Goal: Information Seeking & Learning: Learn about a topic

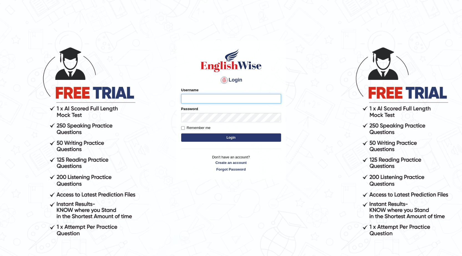
click at [208, 101] on input "Username" at bounding box center [231, 98] width 100 height 9
type input "vilayath"
click at [181, 133] on button "Login" at bounding box center [231, 137] width 100 height 8
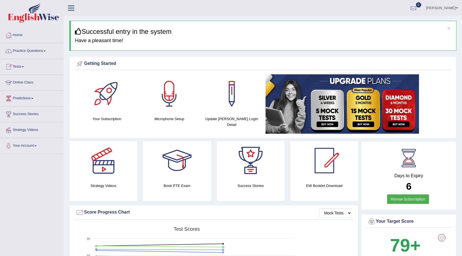
click at [21, 66] on link "Tests" at bounding box center [31, 66] width 63 height 14
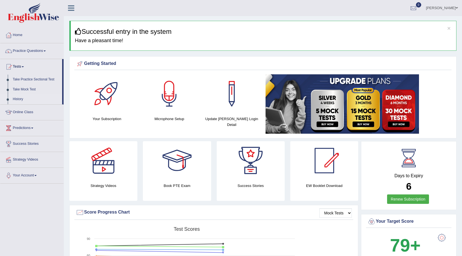
click at [17, 101] on link "History" at bounding box center [36, 99] width 52 height 10
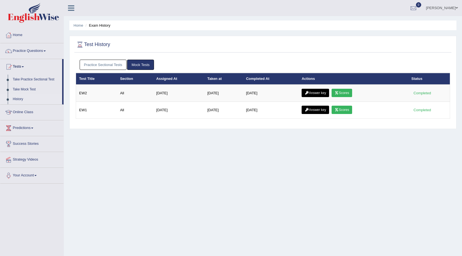
click at [86, 63] on link "Practice Sectional Tests" at bounding box center [103, 65] width 47 height 10
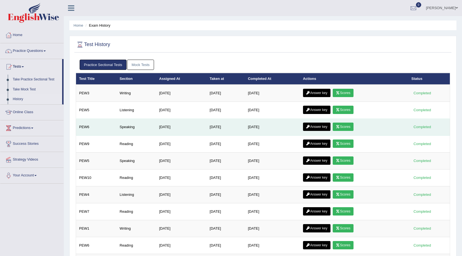
click at [339, 127] on icon at bounding box center [338, 126] width 4 height 3
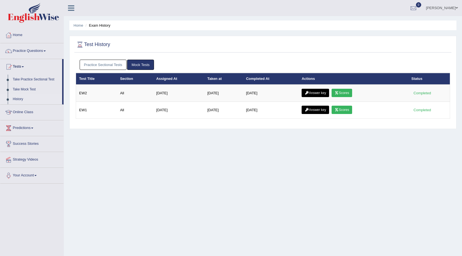
click at [96, 65] on link "Practice Sectional Tests" at bounding box center [103, 65] width 47 height 10
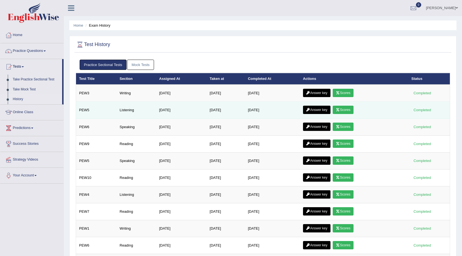
click at [340, 109] on icon at bounding box center [338, 109] width 4 height 3
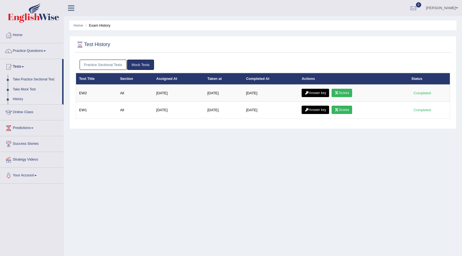
click at [97, 69] on link "Practice Sectional Tests" at bounding box center [103, 65] width 47 height 10
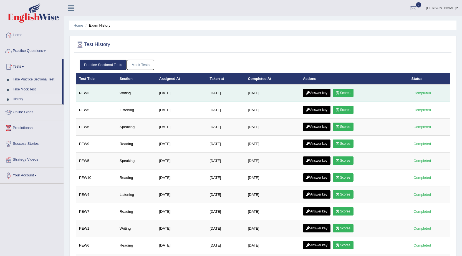
click at [352, 93] on link "Scores" at bounding box center [343, 93] width 21 height 8
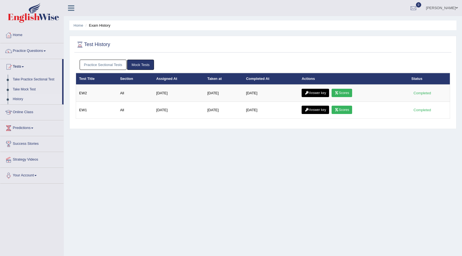
click at [110, 61] on link "Practice Sectional Tests" at bounding box center [103, 65] width 47 height 10
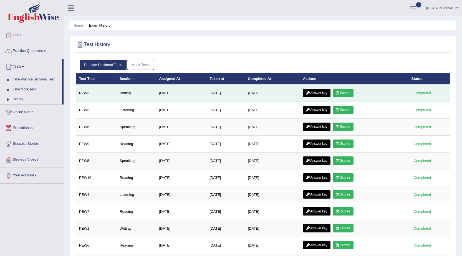
click at [323, 92] on link "Answer key" at bounding box center [316, 93] width 27 height 8
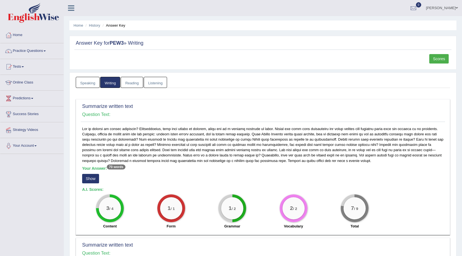
scroll to position [83, 0]
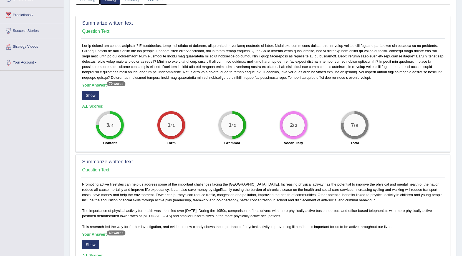
click at [89, 94] on button "Show" at bounding box center [90, 95] width 17 height 9
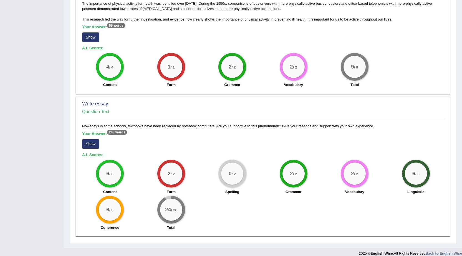
scroll to position [296, 0]
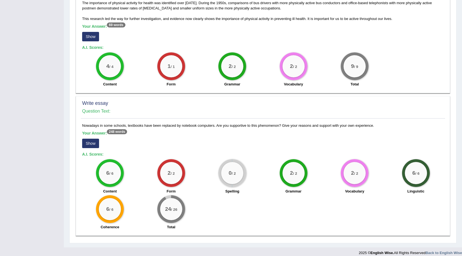
click at [94, 139] on button "Show" at bounding box center [90, 143] width 17 height 9
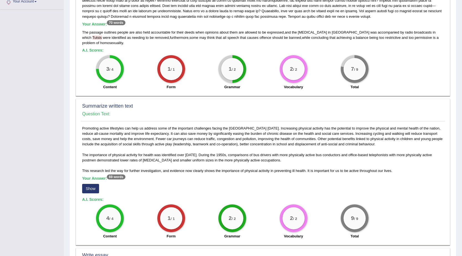
scroll to position [6, 0]
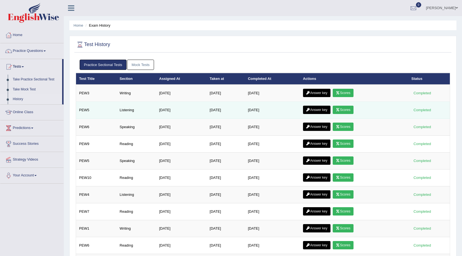
click at [321, 110] on link "Answer key" at bounding box center [316, 110] width 27 height 8
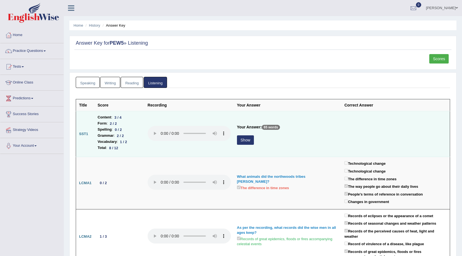
click at [240, 140] on button "Show" at bounding box center [245, 139] width 17 height 9
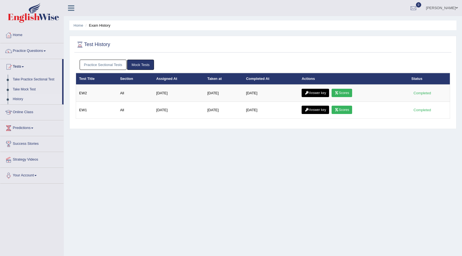
click at [113, 65] on link "Practice Sectional Tests" at bounding box center [103, 65] width 47 height 10
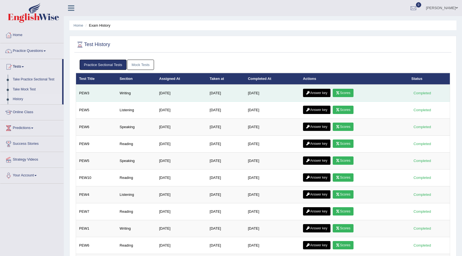
scroll to position [28, 0]
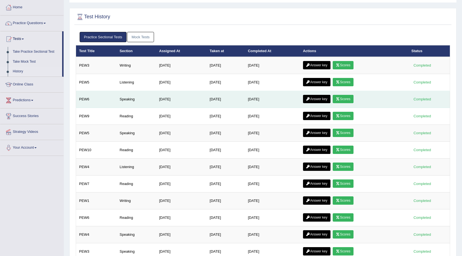
click at [325, 99] on link "Answer key" at bounding box center [316, 99] width 27 height 8
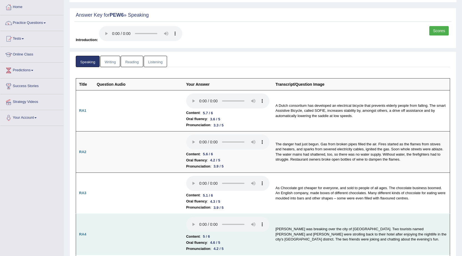
scroll to position [28, 0]
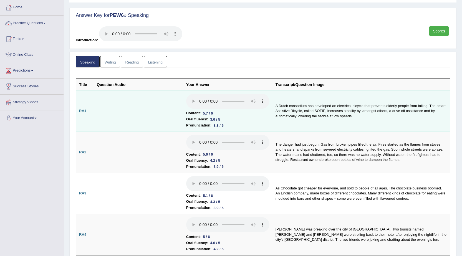
click at [181, 97] on td at bounding box center [138, 110] width 89 height 41
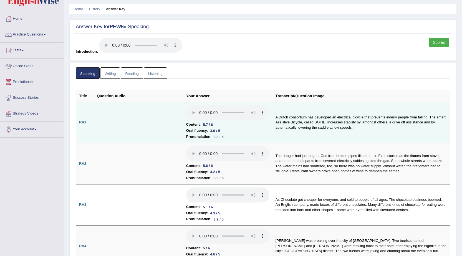
scroll to position [0, 0]
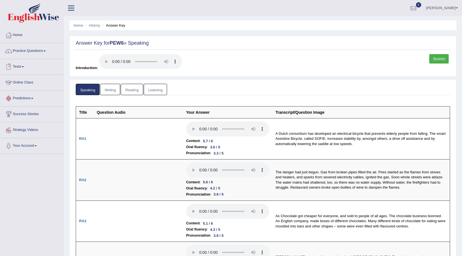
click at [21, 67] on link "Tests" at bounding box center [31, 66] width 63 height 14
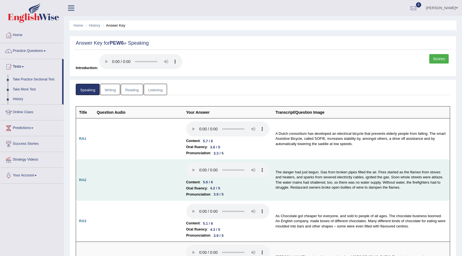
scroll to position [28, 0]
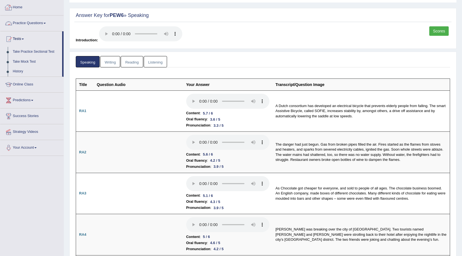
click at [36, 20] on link "Practice Questions" at bounding box center [31, 23] width 63 height 14
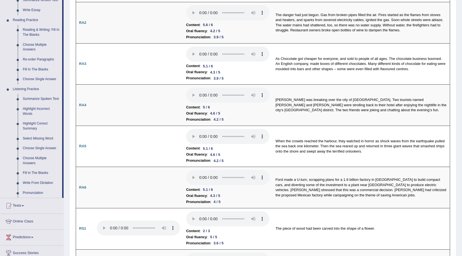
scroll to position [166, 0]
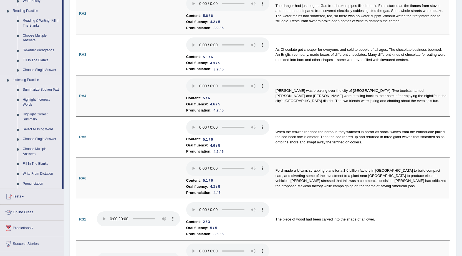
click at [40, 87] on link "Summarize Spoken Text" at bounding box center [41, 90] width 42 height 10
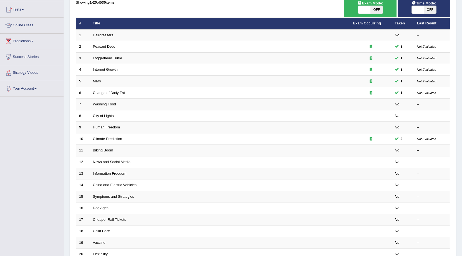
scroll to position [83, 0]
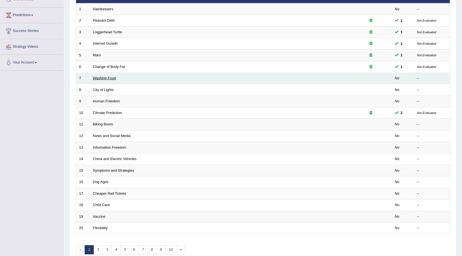
click at [100, 77] on link "Washing Food" at bounding box center [104, 78] width 23 height 4
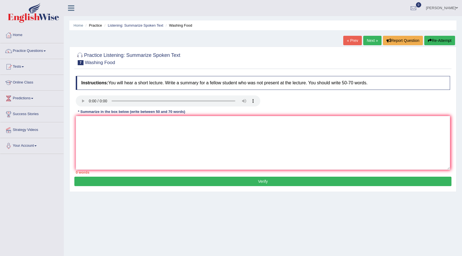
drag, startPoint x: 1, startPoint y: 244, endPoint x: 5, endPoint y: 252, distance: 9.8
click at [4, 250] on div "Toggle navigation Home Practice Questions Speaking Practice Read Aloud Repeat S…" at bounding box center [231, 144] width 462 height 288
click at [372, 36] on link "Next »" at bounding box center [372, 40] width 18 height 9
click at [319, 127] on textarea at bounding box center [263, 143] width 374 height 54
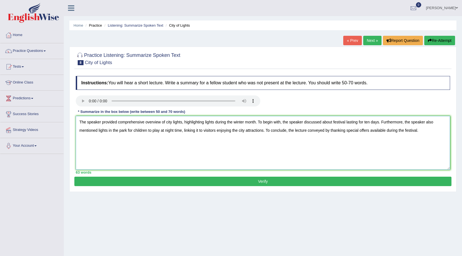
click at [339, 122] on textarea "The speaker provided comprehensive overview of city lights, highlighting lights…" at bounding box center [263, 143] width 374 height 54
drag, startPoint x: 344, startPoint y: 121, endPoint x: 340, endPoint y: 122, distance: 4.5
click at [340, 122] on textarea "The speaker provided comprehensive overview of city lights, highlighting lights…" at bounding box center [263, 143] width 374 height 54
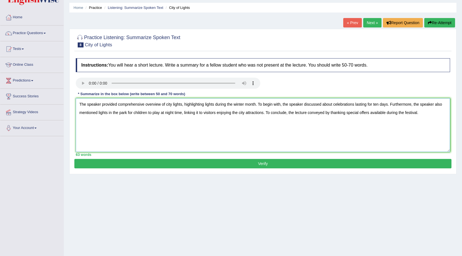
scroll to position [28, 0]
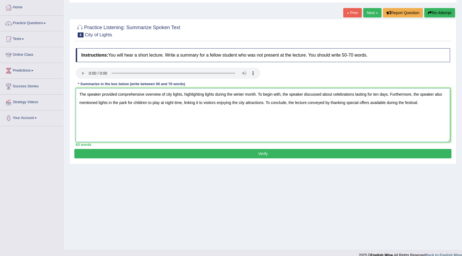
type textarea "The speaker provided comprehensive overview of city lights, highlighting lights…"
click at [336, 154] on button "Verify" at bounding box center [262, 153] width 377 height 9
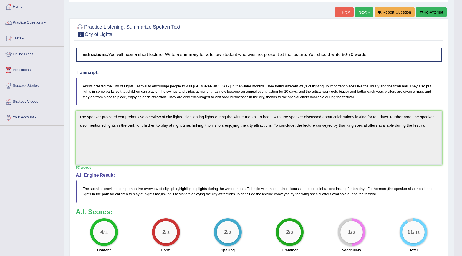
scroll to position [0, 0]
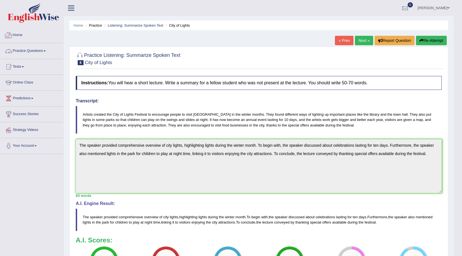
click at [30, 46] on link "Practice Questions" at bounding box center [31, 50] width 63 height 14
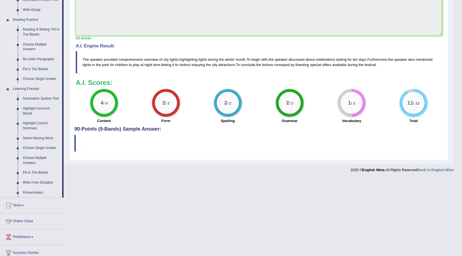
scroll to position [166, 0]
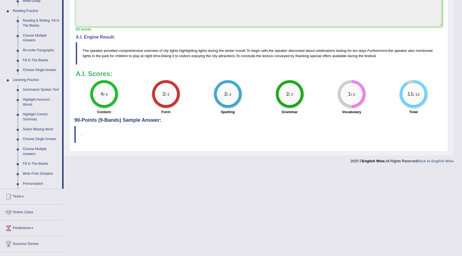
click at [27, 87] on link "Summarize Spoken Text" at bounding box center [41, 90] width 42 height 10
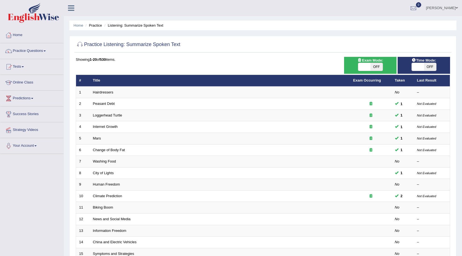
click at [376, 64] on span "OFF" at bounding box center [376, 67] width 12 height 8
checkbox input "true"
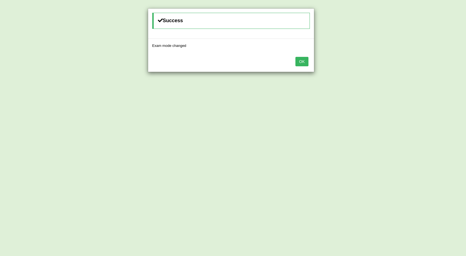
click at [301, 59] on button "OK" at bounding box center [301, 61] width 13 height 9
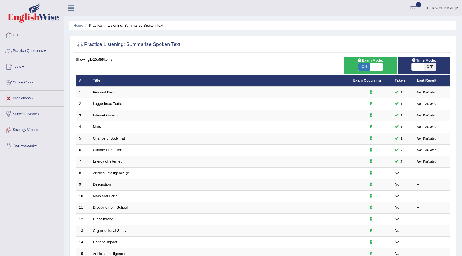
click at [424, 65] on span "OFF" at bounding box center [430, 67] width 12 height 8
checkbox input "true"
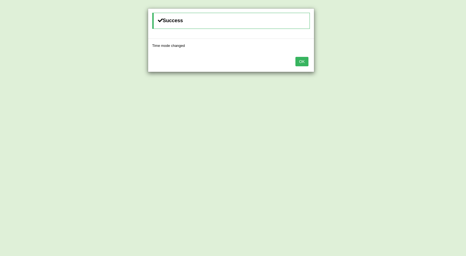
click at [302, 62] on button "OK" at bounding box center [301, 61] width 13 height 9
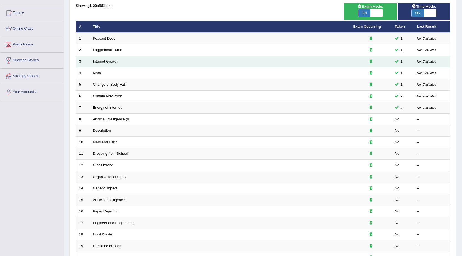
scroll to position [55, 0]
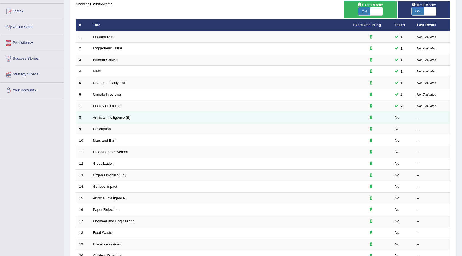
click at [118, 119] on link "Artificial Intelligence (B)" at bounding box center [112, 117] width 38 height 4
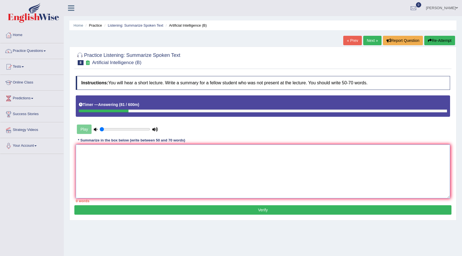
click at [288, 178] on textarea at bounding box center [263, 172] width 374 height 54
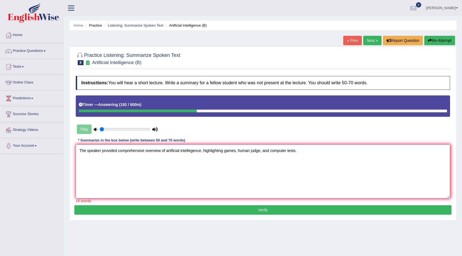
click at [235, 149] on textarea "The speaker provided comprehensive overview of artificial intellegence, highlig…" at bounding box center [263, 172] width 374 height 54
click at [259, 149] on textarea "The speaker provided comprehensive overview of artificial intellegence, highlig…" at bounding box center [263, 172] width 374 height 54
click at [303, 152] on textarea "The speaker provided comprehensive overview of artificial intellegence, highlig…" at bounding box center [263, 172] width 374 height 54
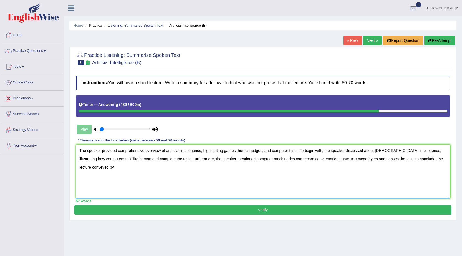
click at [358, 158] on textarea "The speaker provided comprehensive overview of artificial intellegence, highlig…" at bounding box center [263, 172] width 374 height 54
click at [373, 162] on textarea "The speaker provided comprehensive overview of artificial intellegence, highlig…" at bounding box center [263, 172] width 374 height 54
click at [365, 168] on textarea "The speaker provided comprehensive overview of artificial intellegence, highlig…" at bounding box center [263, 172] width 374 height 54
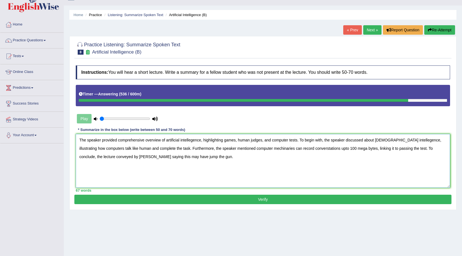
scroll to position [7, 0]
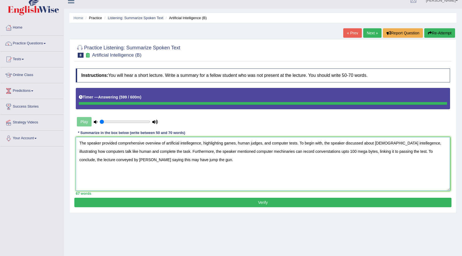
type textarea "The speaker provided comprehensive overview of artificial intellegence, highlig…"
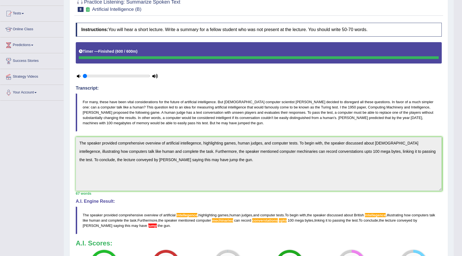
scroll to position [0, 0]
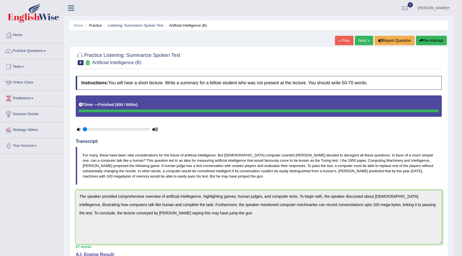
click at [418, 40] on button "Re-Attempt" at bounding box center [431, 40] width 31 height 9
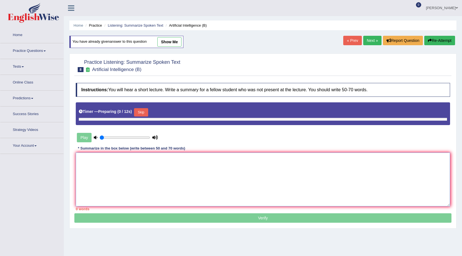
click at [251, 153] on textarea at bounding box center [263, 180] width 374 height 54
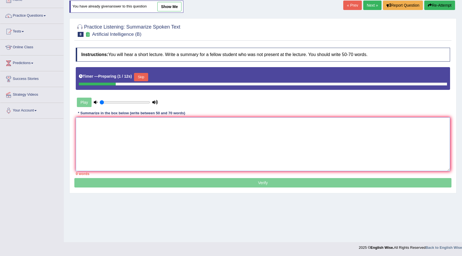
paste textarea "The speaker provided comprehensive overview of artificial intellegence, highlig…"
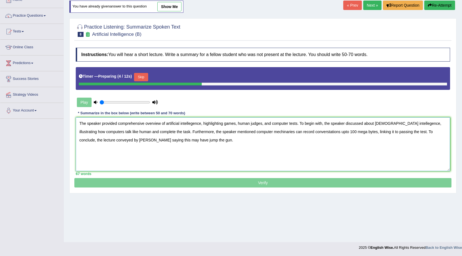
type textarea "The speaker provided comprehensive overview of artificial intellegence, highlig…"
click at [137, 80] on button "Skip" at bounding box center [141, 77] width 14 height 8
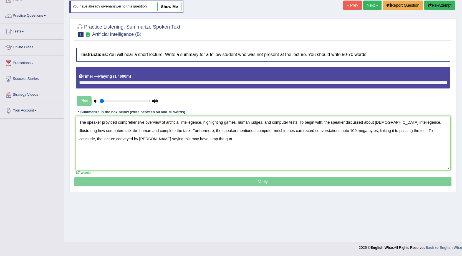
drag, startPoint x: 112, startPoint y: 99, endPoint x: 98, endPoint y: 100, distance: 14.2
type input "0.05"
click at [100, 100] on input "range" at bounding box center [125, 101] width 50 height 4
click at [202, 80] on div "Timer — Playing ( 3 / 600m )" at bounding box center [263, 77] width 368 height 10
click at [333, 137] on textarea "The speaker provided comprehensive overview of artificial intellegence, highlig…" at bounding box center [263, 143] width 374 height 54
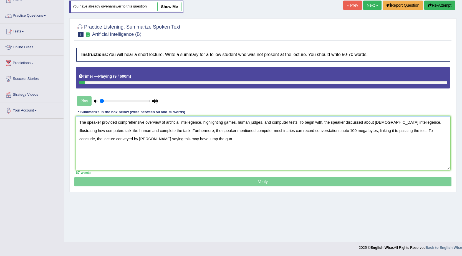
click at [190, 121] on textarea "The speaker provided comprehensive overview of artificial intellegence, highlig…" at bounding box center [263, 143] width 374 height 54
click at [394, 123] on textarea "The speaker provided comprehensive overview of artificial intelligence, highlig…" at bounding box center [263, 143] width 374 height 54
click at [261, 130] on textarea "The speaker provided comprehensive overview of artificial intelligence, highlig…" at bounding box center [263, 143] width 374 height 54
click at [302, 129] on textarea "The speaker provided comprehensive overview of artificial intelligence, highlig…" at bounding box center [263, 143] width 374 height 54
click at [307, 129] on textarea "The speaker provided comprehensive overview of artificial intelligence, highlig…" at bounding box center [263, 143] width 374 height 54
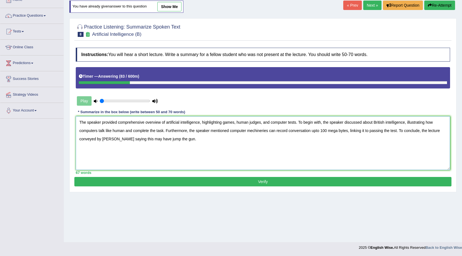
type textarea "The speaker provided comprehensive overview of artificial intelligence, highlig…"
click at [264, 180] on button "Verify" at bounding box center [262, 181] width 377 height 9
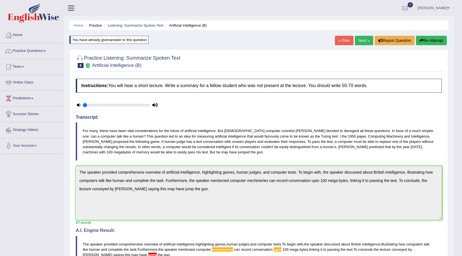
click at [437, 45] on button "Re-Attempt" at bounding box center [431, 40] width 31 height 9
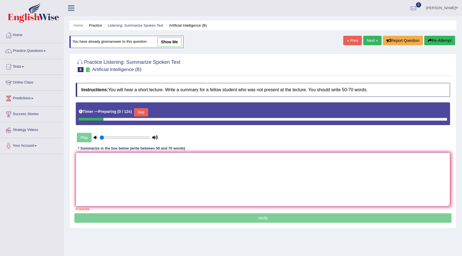
click at [241, 165] on textarea at bounding box center [263, 180] width 374 height 54
paste textarea "The speaker provided comprehensive overview of artificial intellegence, highlig…"
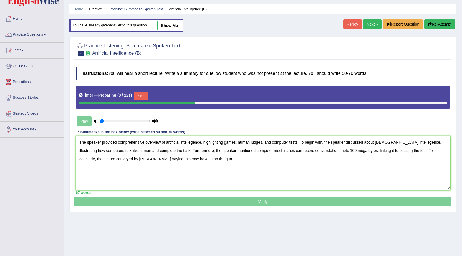
scroll to position [35, 0]
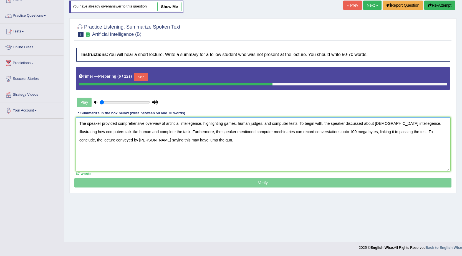
click at [190, 124] on textarea "The speaker provided comprehensive overview of artificial intellegence, highlig…" at bounding box center [263, 144] width 374 height 54
click at [394, 122] on textarea "The speaker provided comprehensive overview of artificial intelligence, highlig…" at bounding box center [263, 144] width 374 height 54
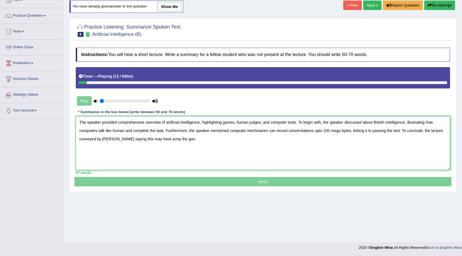
click at [252, 130] on textarea "The speaker provided comprehensive overview of artificial intelligence, highlig…" at bounding box center [263, 143] width 374 height 54
click at [261, 130] on textarea "The speaker provided comprehensive overview of artificial intelligence, highlig…" at bounding box center [263, 143] width 374 height 54
click at [313, 130] on textarea "The speaker provided comprehensive overview of artificial intelligence, highlig…" at bounding box center [263, 143] width 374 height 54
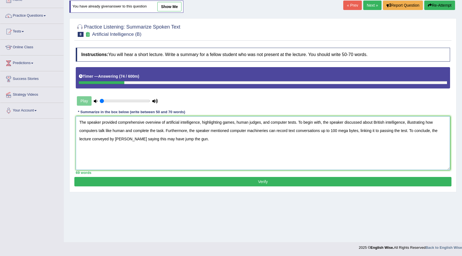
type textarea "The speaker provided comprehensive overview of artificial intelligence, highlig…"
click at [293, 178] on button "Verify" at bounding box center [262, 181] width 377 height 9
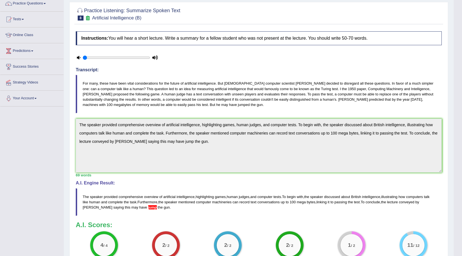
scroll to position [0, 0]
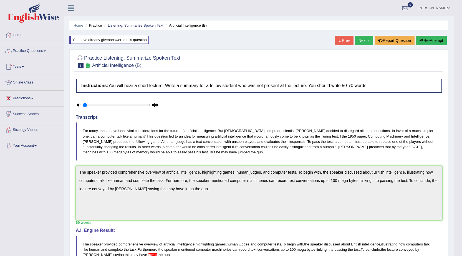
click at [367, 43] on link "Next »" at bounding box center [364, 40] width 18 height 9
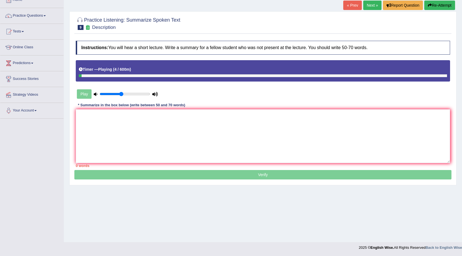
drag, startPoint x: 102, startPoint y: 93, endPoint x: 122, endPoint y: 96, distance: 20.2
type input "0.45"
click at [122, 96] on input "range" at bounding box center [125, 94] width 50 height 4
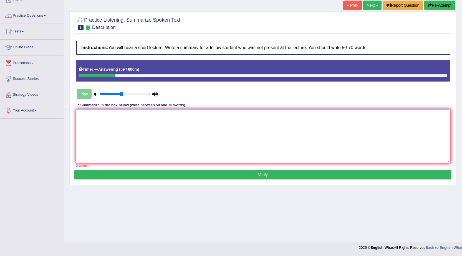
click at [115, 141] on textarea at bounding box center [263, 136] width 374 height 54
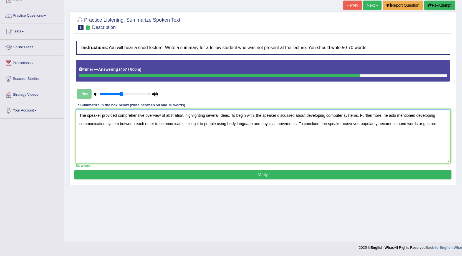
click at [253, 124] on textarea "The speaker provided comprehensive overview of abstration, highlighting several…" at bounding box center [263, 136] width 374 height 54
click at [438, 124] on textarea "The speaker provided comprehensive overview of abstration, highlighting several…" at bounding box center [263, 136] width 374 height 54
type textarea "The speaker provided comprehensive overview of abstration, highlighting several…"
click at [382, 178] on button "Verify" at bounding box center [262, 174] width 377 height 9
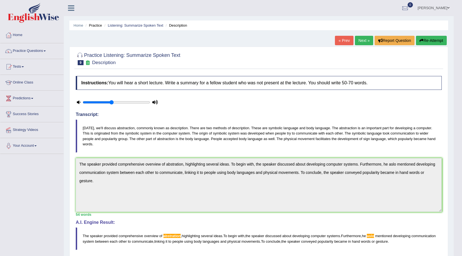
click at [423, 37] on button "Re-Attempt" at bounding box center [431, 40] width 31 height 9
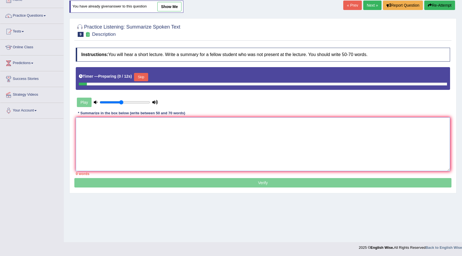
click at [274, 130] on textarea at bounding box center [263, 144] width 374 height 54
paste textarea "The speaker provided comprehensive overview of abstration, highlighting several…"
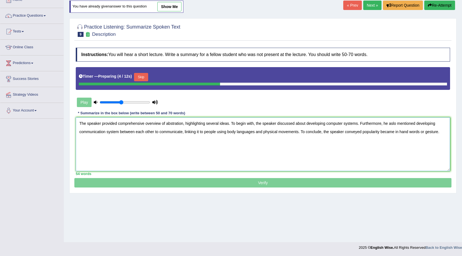
click at [175, 122] on textarea "The speaker provided comprehensive overview of abstration, highlighting several…" at bounding box center [263, 144] width 374 height 54
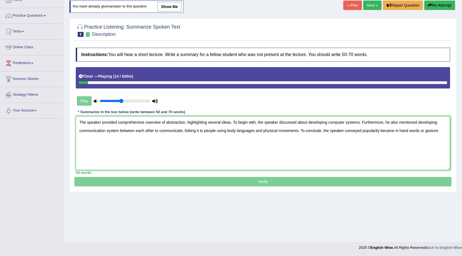
type textarea "The speaker provided comprehensive overview of abstraction, highlighting severa…"
click at [131, 82] on div at bounding box center [263, 82] width 368 height 3
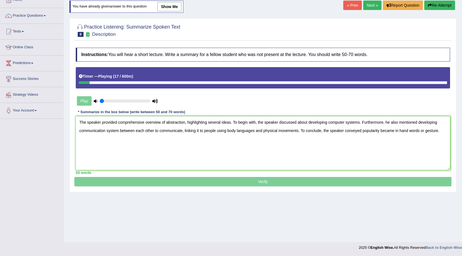
drag, startPoint x: 121, startPoint y: 99, endPoint x: 59, endPoint y: 80, distance: 64.9
type input "0.05"
click at [100, 99] on input "range" at bounding box center [125, 101] width 50 height 4
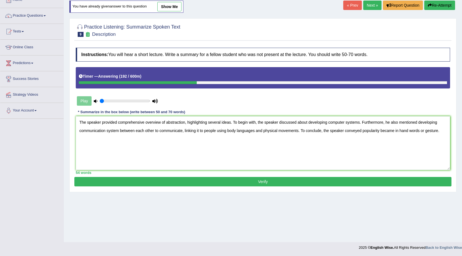
click at [259, 181] on button "Verify" at bounding box center [262, 181] width 377 height 9
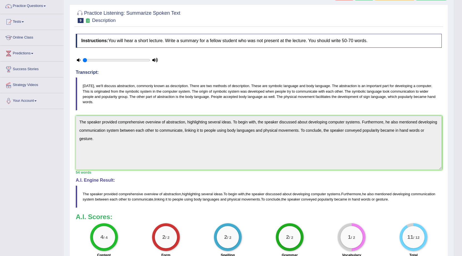
scroll to position [0, 0]
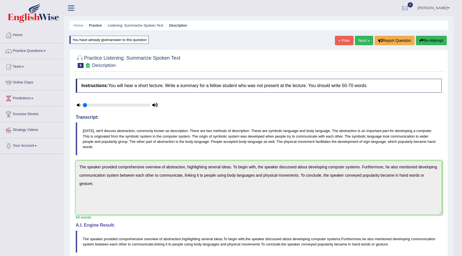
click at [362, 42] on link "Next »" at bounding box center [364, 40] width 18 height 9
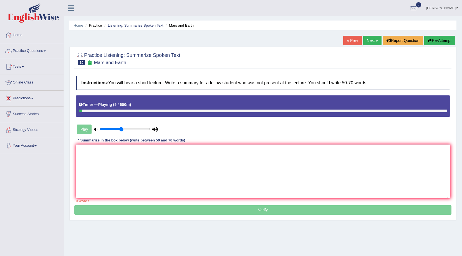
drag, startPoint x: 102, startPoint y: 128, endPoint x: 121, endPoint y: 132, distance: 19.7
type input "0.45"
click at [121, 131] on input "range" at bounding box center [125, 129] width 50 height 4
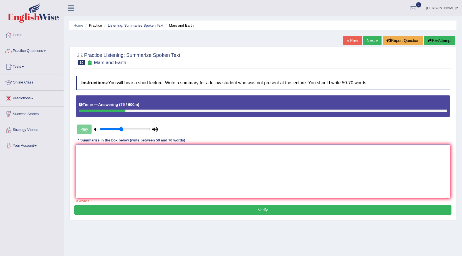
click at [218, 146] on textarea at bounding box center [263, 172] width 374 height 54
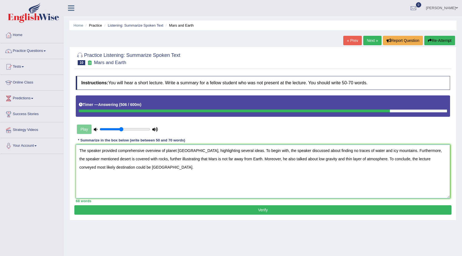
scroll to position [28, 0]
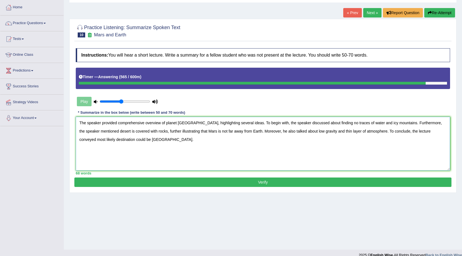
type textarea "The speaker provided comprehensive overview of planet [GEOGRAPHIC_DATA], highli…"
click at [177, 181] on button "Verify" at bounding box center [262, 182] width 377 height 9
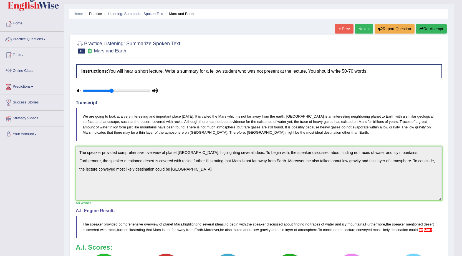
scroll to position [0, 0]
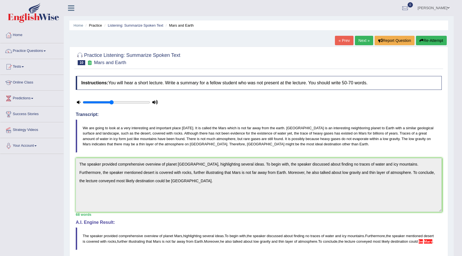
click at [363, 40] on link "Next »" at bounding box center [364, 40] width 18 height 9
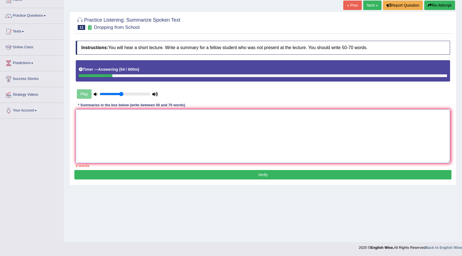
click at [368, 145] on textarea at bounding box center [263, 136] width 374 height 54
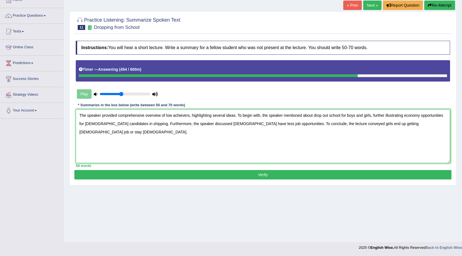
click at [346, 114] on textarea "The speaker provided comprehensive overview of low achievers, highlighting seve…" at bounding box center [263, 136] width 374 height 54
type textarea "The speaker provided comprehensive overview of low achievers, highlighting seve…"
click at [328, 171] on button "Verify" at bounding box center [262, 174] width 377 height 9
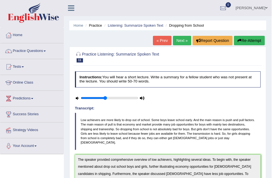
click at [131, 68] on h4 "90-Points (9-Bands) Sample Answer:" at bounding box center [168, 180] width 188 height 224
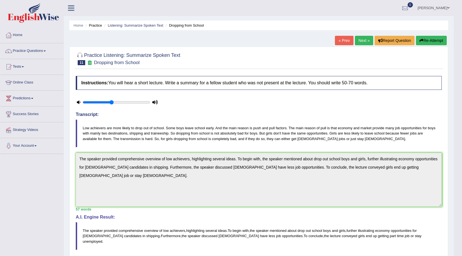
click at [22, 34] on link "Home" at bounding box center [31, 34] width 63 height 14
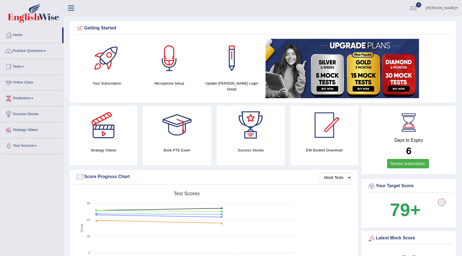
click at [22, 68] on link "Tests" at bounding box center [31, 66] width 63 height 14
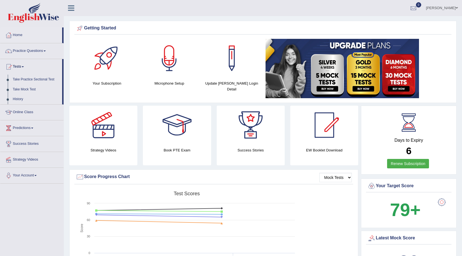
click at [22, 68] on link "Tests" at bounding box center [31, 66] width 62 height 14
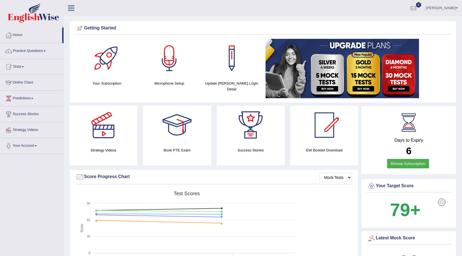
click at [22, 68] on link "Tests" at bounding box center [31, 66] width 63 height 14
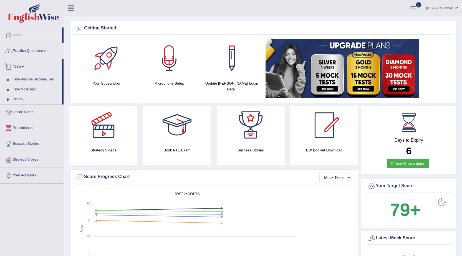
click at [34, 52] on link "Practice Questions" at bounding box center [31, 50] width 63 height 14
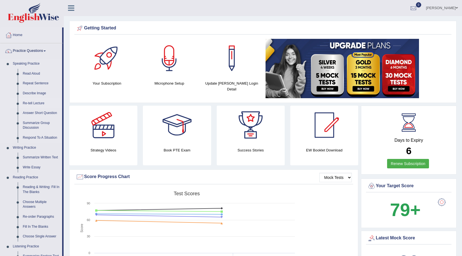
click at [28, 101] on link "Re-tell Lecture" at bounding box center [41, 103] width 42 height 10
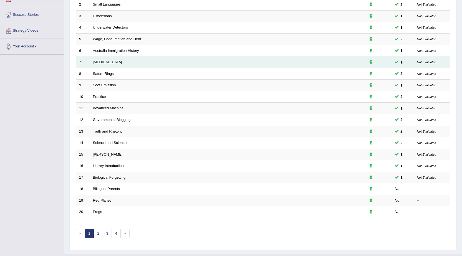
scroll to position [111, 0]
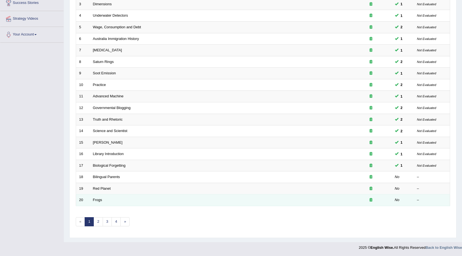
click at [137, 196] on td "Frogs" at bounding box center [220, 200] width 260 height 12
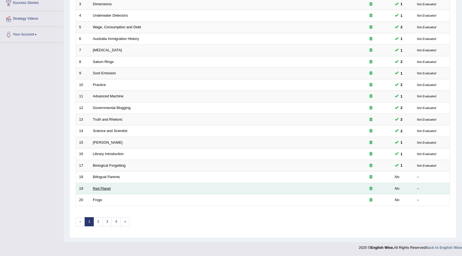
click at [107, 188] on link "Red Planet" at bounding box center [102, 188] width 18 height 4
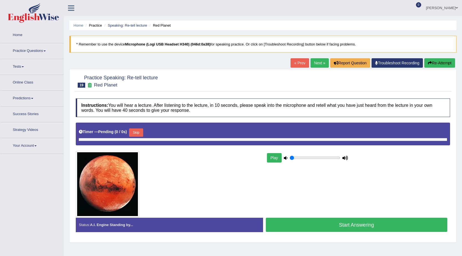
type input "0.45"
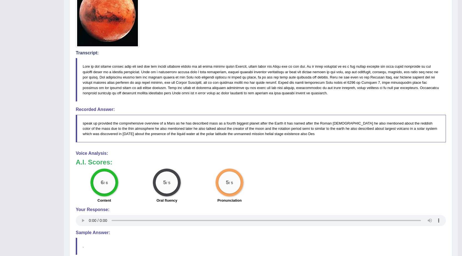
scroll to position [216, 0]
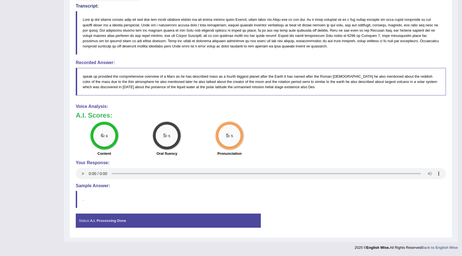
click at [340, 116] on h3 "A.I. Scores:" at bounding box center [261, 115] width 370 height 7
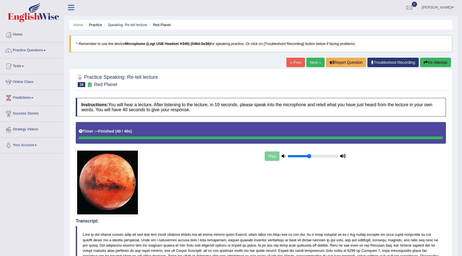
scroll to position [0, 0]
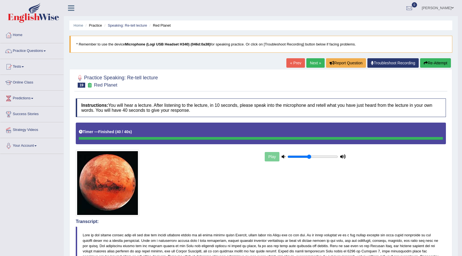
click at [307, 64] on link "Next »" at bounding box center [315, 62] width 18 height 9
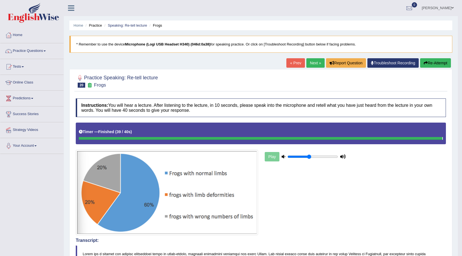
click at [311, 62] on link "Next »" at bounding box center [315, 62] width 18 height 9
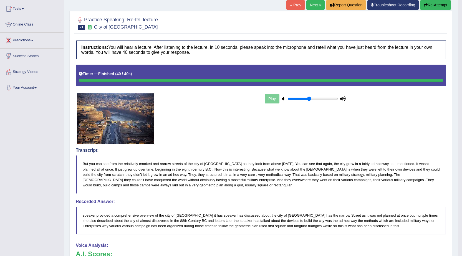
scroll to position [3, 0]
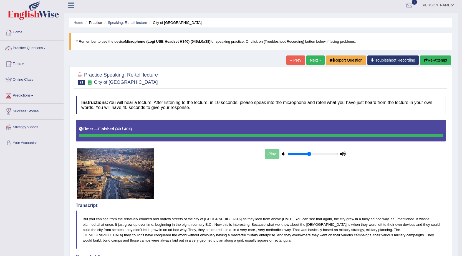
click at [316, 63] on link "Next »" at bounding box center [315, 59] width 18 height 9
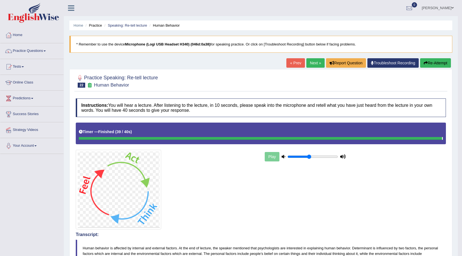
click at [308, 60] on link "Next »" at bounding box center [315, 62] width 18 height 9
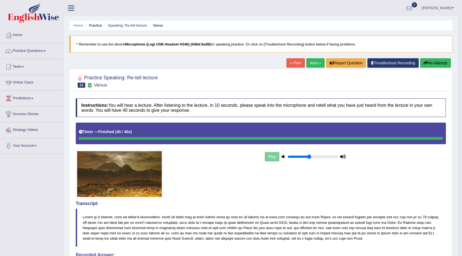
click at [313, 65] on link "Next »" at bounding box center [315, 62] width 18 height 9
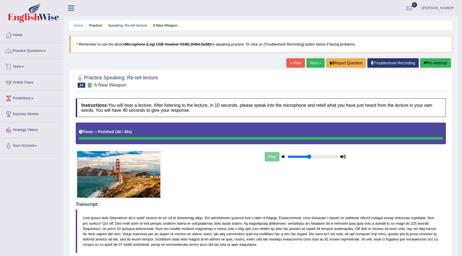
click at [32, 49] on link "Practice Questions" at bounding box center [31, 50] width 63 height 14
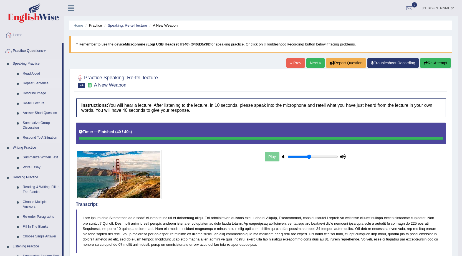
click at [34, 82] on link "Repeat Sentence" at bounding box center [41, 83] width 42 height 10
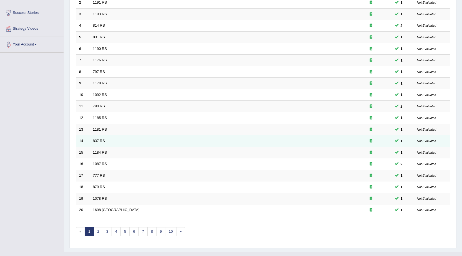
scroll to position [111, 0]
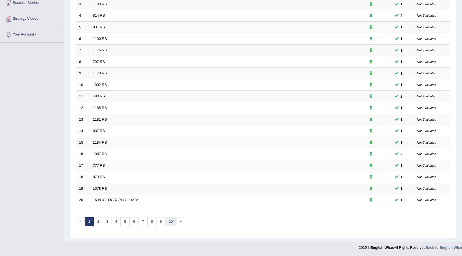
click at [172, 221] on link "10" at bounding box center [170, 221] width 11 height 9
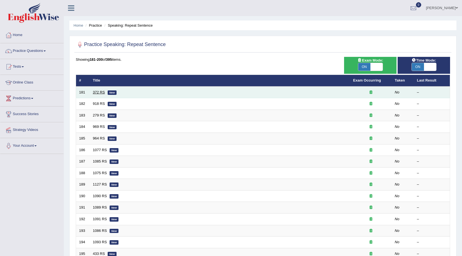
click at [101, 93] on link "372 RS" at bounding box center [99, 92] width 12 height 4
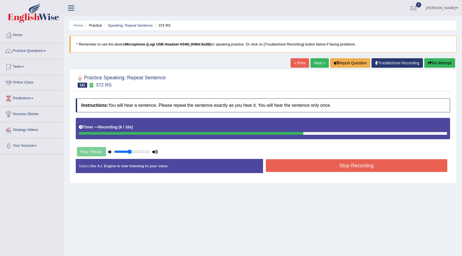
click at [291, 166] on button "Stop Recording" at bounding box center [357, 165] width 182 height 13
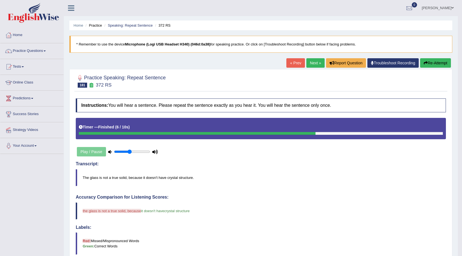
click at [429, 61] on button "Re-Attempt" at bounding box center [435, 62] width 31 height 9
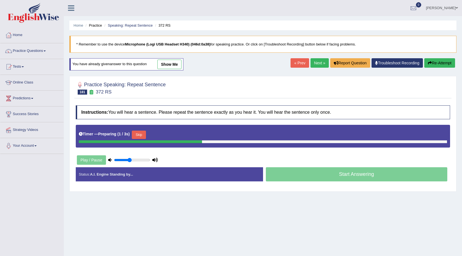
click at [138, 133] on button "Skip" at bounding box center [139, 135] width 14 height 8
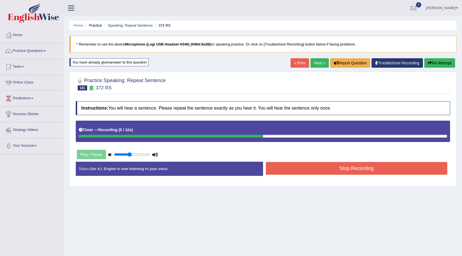
click at [327, 166] on button "Stop Recording" at bounding box center [357, 168] width 182 height 13
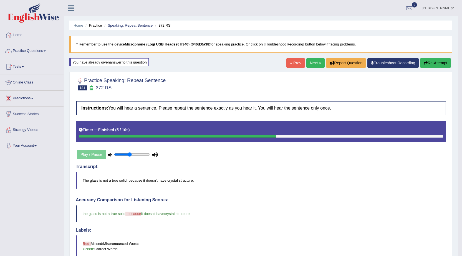
click at [310, 62] on link "Next »" at bounding box center [315, 62] width 18 height 9
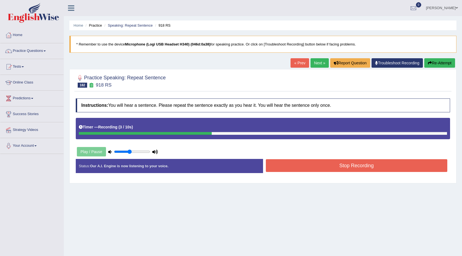
click at [336, 168] on button "Stop Recording" at bounding box center [357, 165] width 182 height 13
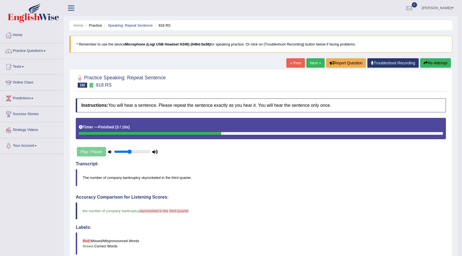
click at [437, 64] on button "Re-Attempt" at bounding box center [435, 62] width 31 height 9
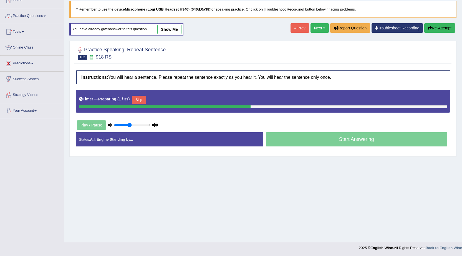
scroll to position [35, 0]
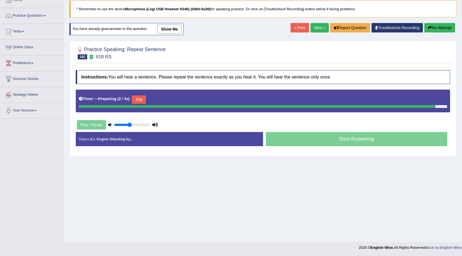
click at [143, 97] on button "Skip" at bounding box center [139, 99] width 14 height 8
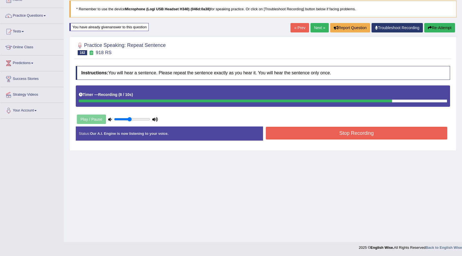
click at [442, 27] on button "Re-Attempt" at bounding box center [439, 27] width 31 height 9
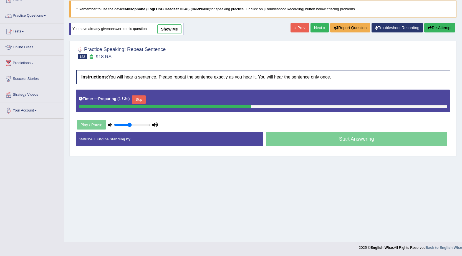
click at [140, 102] on button "Skip" at bounding box center [139, 99] width 14 height 8
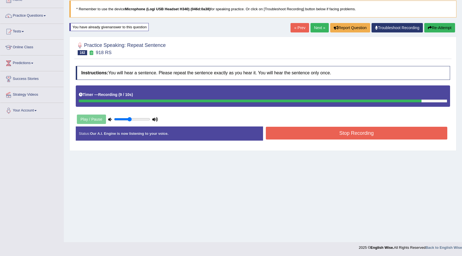
click at [290, 132] on button "Stop Recording" at bounding box center [357, 133] width 182 height 13
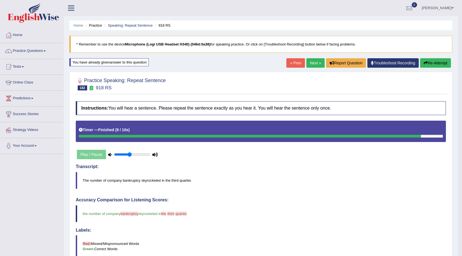
click at [436, 62] on button "Re-Attempt" at bounding box center [435, 62] width 31 height 9
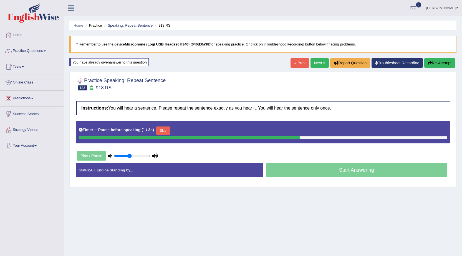
click at [166, 131] on button "Skip" at bounding box center [163, 130] width 14 height 8
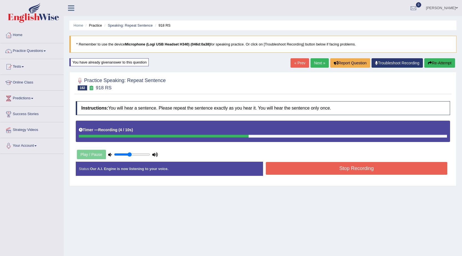
click at [327, 175] on div "Stop Recording" at bounding box center [356, 169] width 187 height 14
click at [327, 172] on button "Stop Recording" at bounding box center [357, 168] width 182 height 13
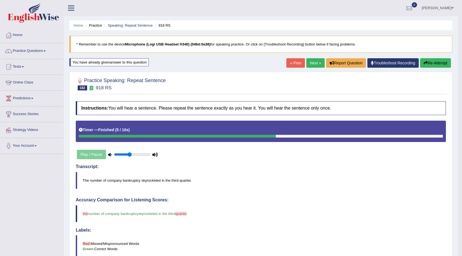
click at [310, 63] on link "Next »" at bounding box center [315, 62] width 18 height 9
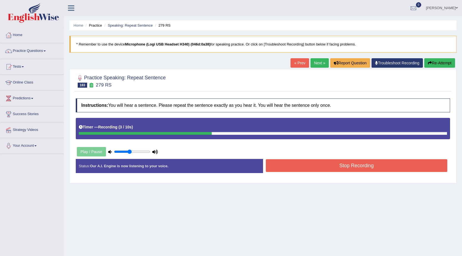
click at [325, 169] on button "Stop Recording" at bounding box center [357, 165] width 182 height 13
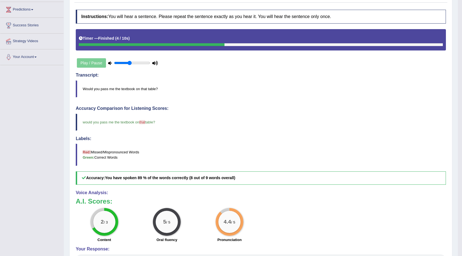
scroll to position [31, 0]
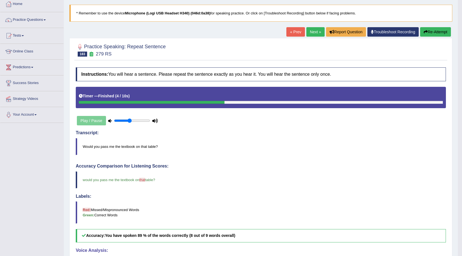
click at [313, 28] on link "Next »" at bounding box center [315, 31] width 18 height 9
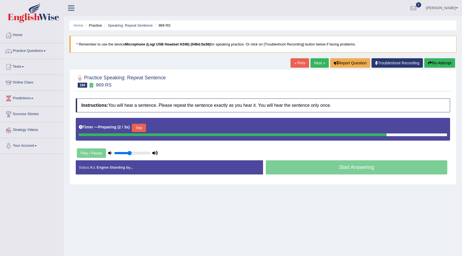
click at [144, 127] on button "Skip" at bounding box center [139, 128] width 14 height 8
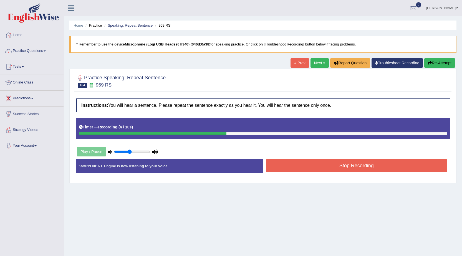
click at [306, 169] on button "Stop Recording" at bounding box center [357, 165] width 182 height 13
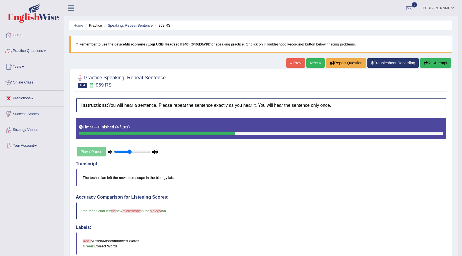
click at [424, 60] on button "Re-Attempt" at bounding box center [435, 62] width 31 height 9
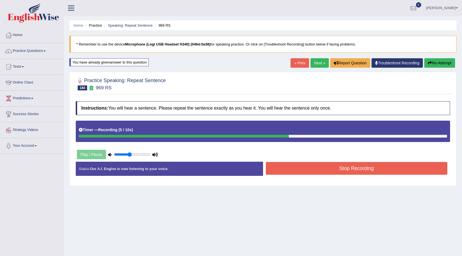
click at [332, 162] on button "Stop Recording" at bounding box center [357, 168] width 182 height 13
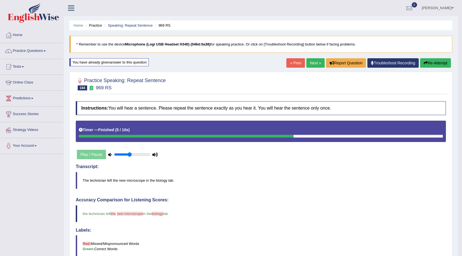
click at [313, 59] on link "Next »" at bounding box center [315, 62] width 18 height 9
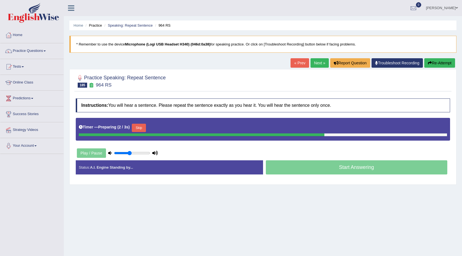
click at [146, 128] on button "Skip" at bounding box center [139, 128] width 14 height 8
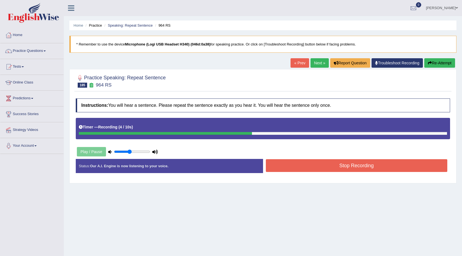
click at [300, 169] on button "Stop Recording" at bounding box center [357, 165] width 182 height 13
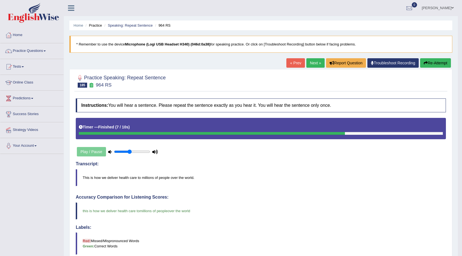
click at [315, 64] on link "Next »" at bounding box center [315, 62] width 18 height 9
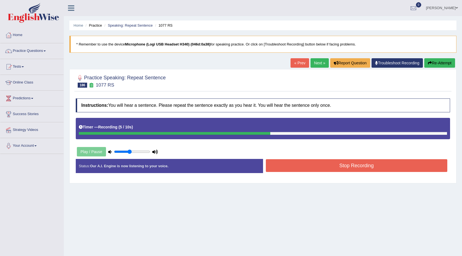
click at [328, 164] on button "Stop Recording" at bounding box center [357, 165] width 182 height 13
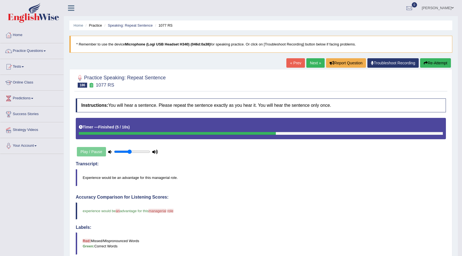
click at [425, 65] on icon "button" at bounding box center [426, 63] width 4 height 4
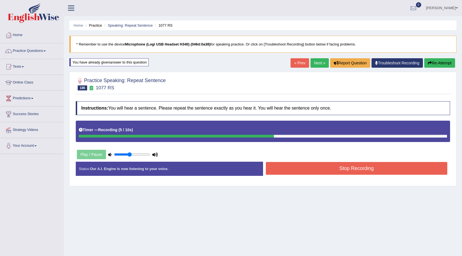
click at [394, 167] on button "Stop Recording" at bounding box center [357, 168] width 182 height 13
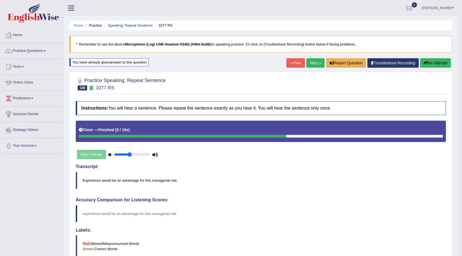
click at [316, 64] on link "Next »" at bounding box center [315, 62] width 18 height 9
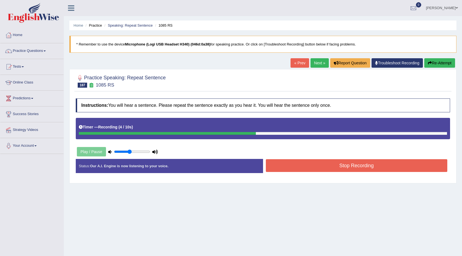
click at [294, 161] on button "Stop Recording" at bounding box center [357, 165] width 182 height 13
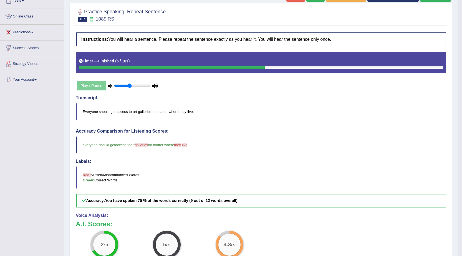
scroll to position [31, 0]
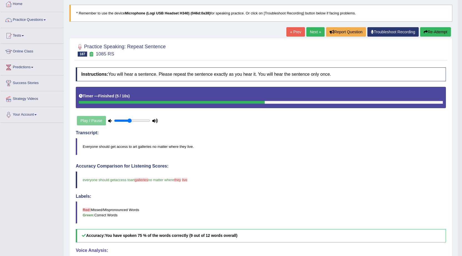
click at [313, 30] on link "Next »" at bounding box center [315, 31] width 18 height 9
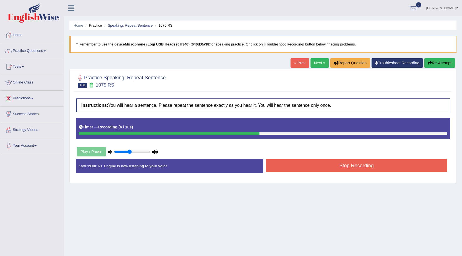
click at [319, 162] on button "Stop Recording" at bounding box center [357, 165] width 182 height 13
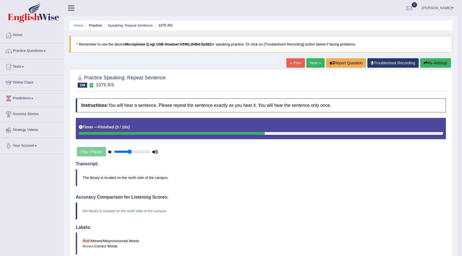
click at [319, 62] on link "Next »" at bounding box center [315, 62] width 18 height 9
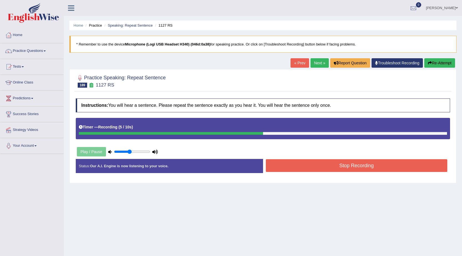
click at [297, 165] on button "Stop Recording" at bounding box center [357, 165] width 182 height 13
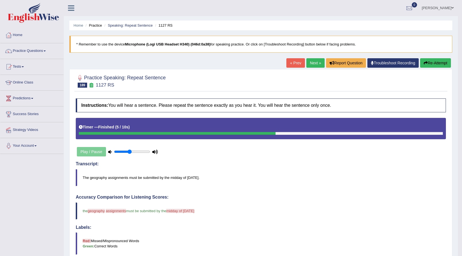
click at [442, 65] on button "Re-Attempt" at bounding box center [435, 62] width 31 height 9
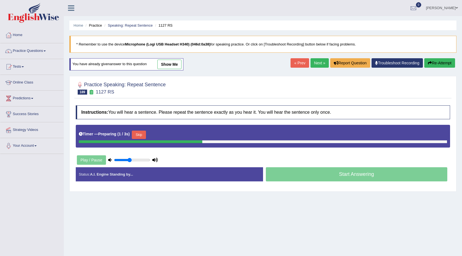
click at [145, 133] on button "Skip" at bounding box center [139, 135] width 14 height 8
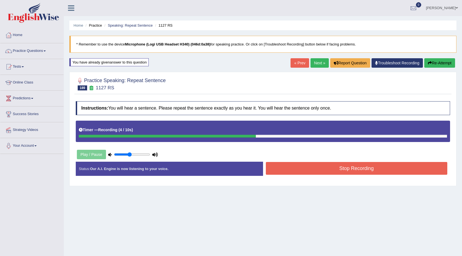
click at [297, 170] on button "Stop Recording" at bounding box center [357, 168] width 182 height 13
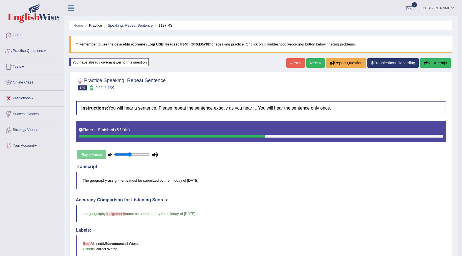
click at [310, 59] on link "Next »" at bounding box center [315, 62] width 18 height 9
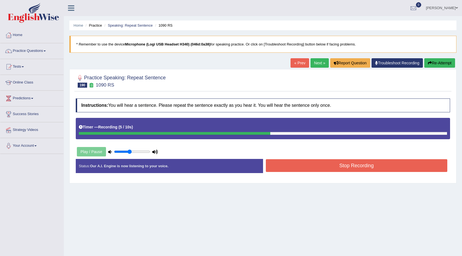
click at [306, 168] on button "Stop Recording" at bounding box center [357, 165] width 182 height 13
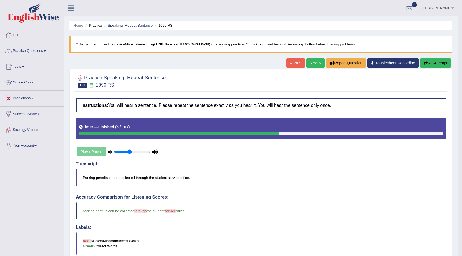
click at [316, 64] on link "Next »" at bounding box center [315, 62] width 18 height 9
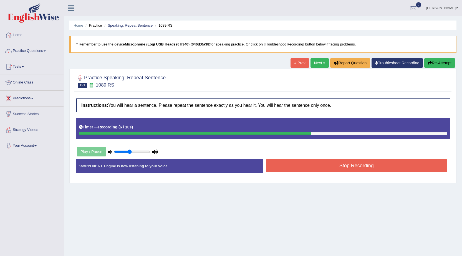
click at [307, 169] on button "Stop Recording" at bounding box center [357, 165] width 182 height 13
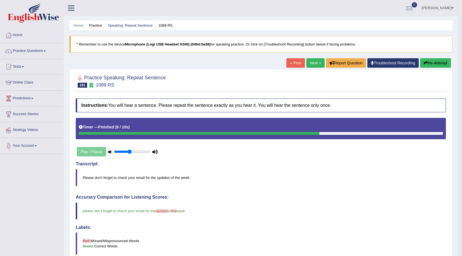
click at [310, 64] on link "Next »" at bounding box center [315, 62] width 18 height 9
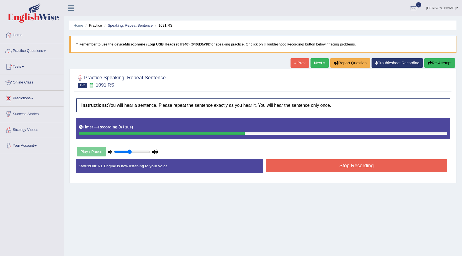
click at [350, 168] on button "Stop Recording" at bounding box center [357, 165] width 182 height 13
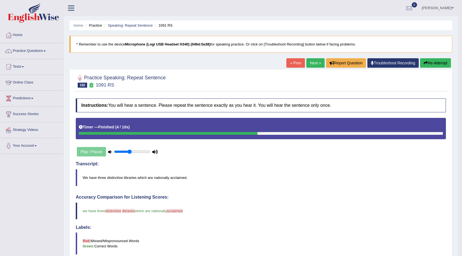
click at [317, 60] on link "Next »" at bounding box center [315, 62] width 18 height 9
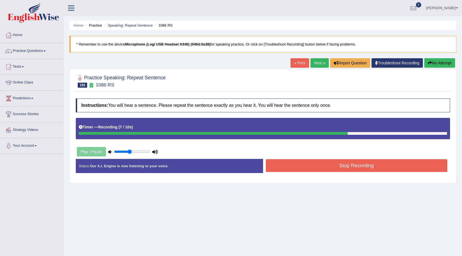
click at [348, 168] on button "Stop Recording" at bounding box center [357, 165] width 182 height 13
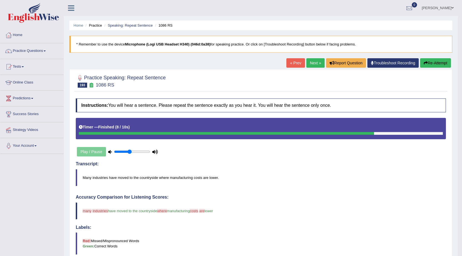
click at [312, 63] on link "Next »" at bounding box center [315, 62] width 18 height 9
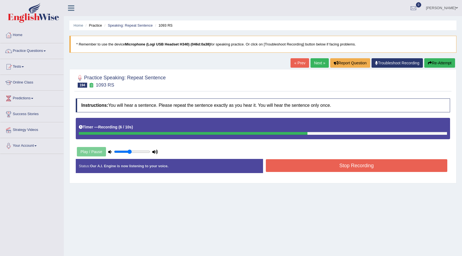
click at [342, 163] on button "Stop Recording" at bounding box center [357, 165] width 182 height 13
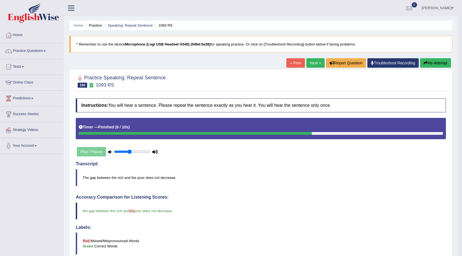
click at [312, 61] on link "Next »" at bounding box center [315, 62] width 18 height 9
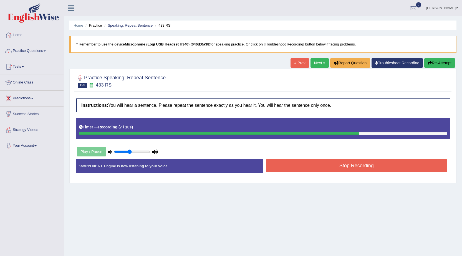
click at [353, 163] on button "Stop Recording" at bounding box center [357, 165] width 182 height 13
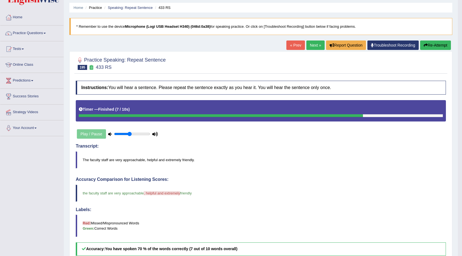
scroll to position [4, 0]
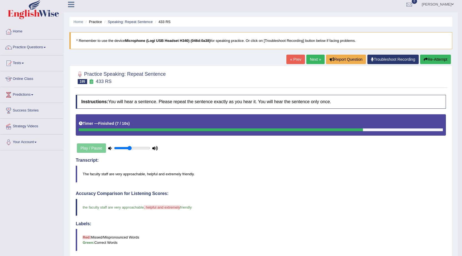
click at [425, 58] on icon "button" at bounding box center [426, 59] width 4 height 4
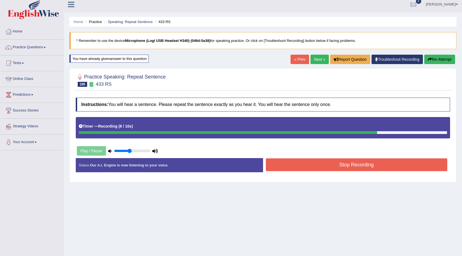
click at [333, 162] on button "Stop Recording" at bounding box center [357, 164] width 182 height 13
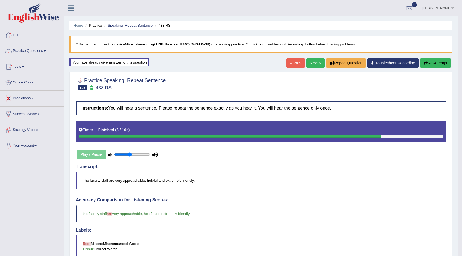
click at [315, 63] on link "Next »" at bounding box center [315, 62] width 18 height 9
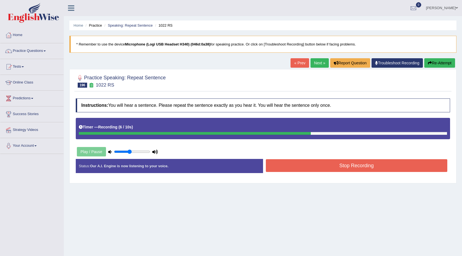
click at [374, 166] on button "Stop Recording" at bounding box center [357, 165] width 182 height 13
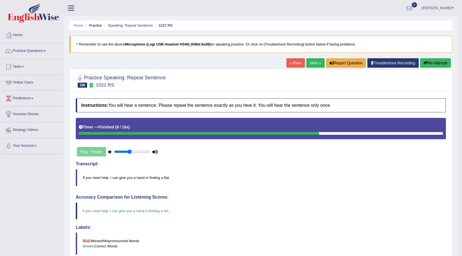
click at [316, 61] on link "Next »" at bounding box center [315, 62] width 18 height 9
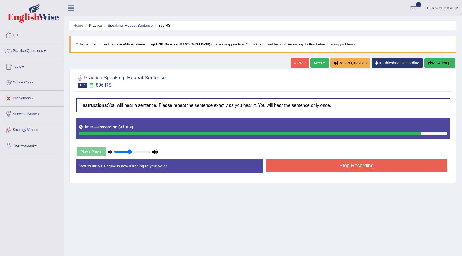
click at [442, 62] on button "Re-Attempt" at bounding box center [439, 62] width 31 height 9
click at [351, 169] on button "Stop Recording" at bounding box center [357, 165] width 182 height 13
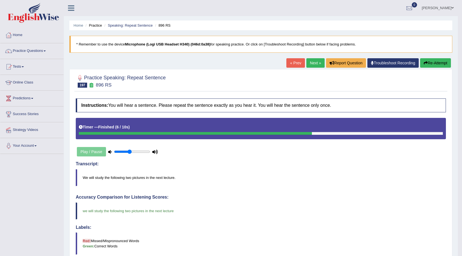
click at [316, 63] on link "Next »" at bounding box center [315, 62] width 18 height 9
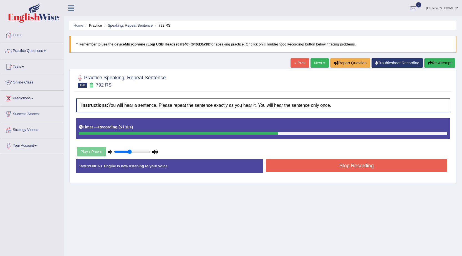
click at [331, 170] on button "Stop Recording" at bounding box center [357, 165] width 182 height 13
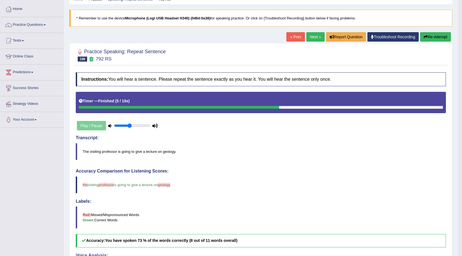
scroll to position [28, 0]
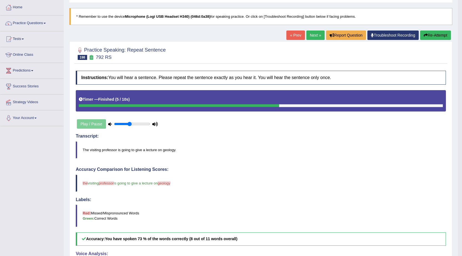
click at [431, 37] on button "Re-Attempt" at bounding box center [435, 35] width 31 height 9
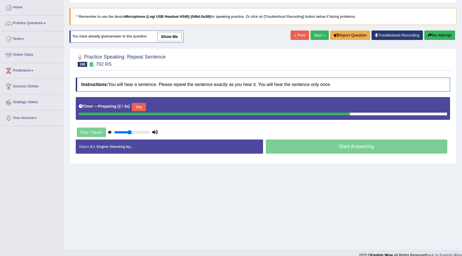
click at [142, 107] on button "Skip" at bounding box center [139, 107] width 14 height 8
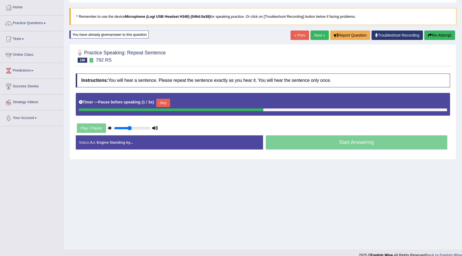
click at [163, 102] on button "Skip" at bounding box center [163, 103] width 14 height 8
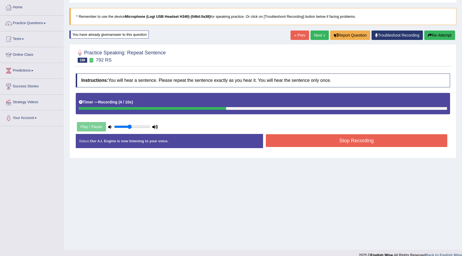
click at [322, 141] on button "Stop Recording" at bounding box center [357, 140] width 182 height 13
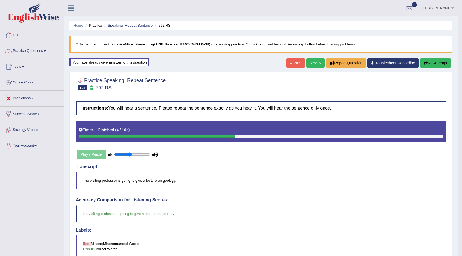
click at [318, 62] on link "Next »" at bounding box center [315, 62] width 18 height 9
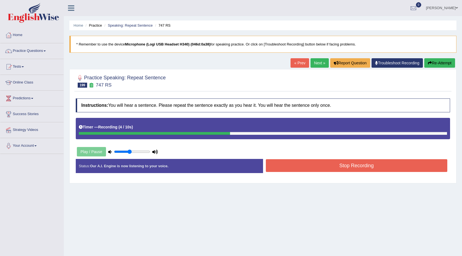
click at [323, 168] on button "Stop Recording" at bounding box center [357, 165] width 182 height 13
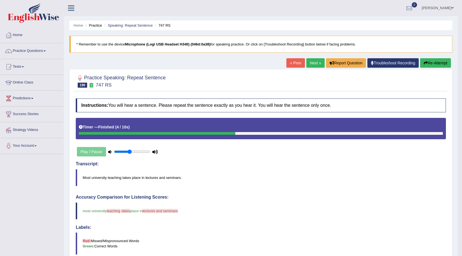
click at [430, 63] on button "Re-Attempt" at bounding box center [435, 62] width 31 height 9
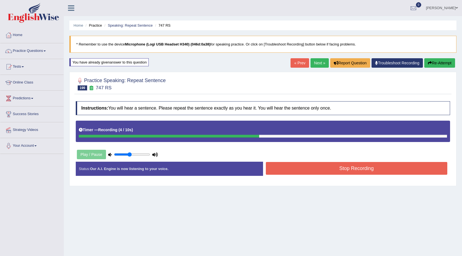
click at [370, 163] on button "Stop Recording" at bounding box center [357, 168] width 182 height 13
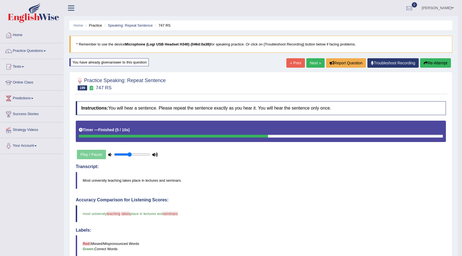
click at [321, 62] on link "Next »" at bounding box center [315, 62] width 18 height 9
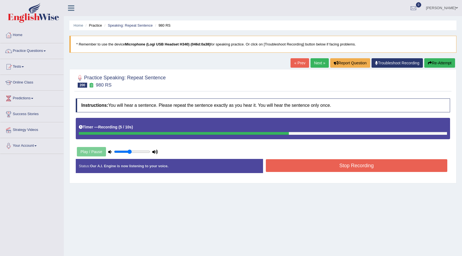
click at [346, 172] on button "Stop Recording" at bounding box center [357, 165] width 182 height 13
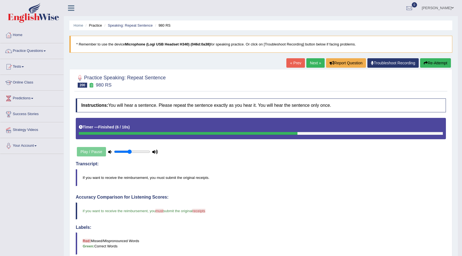
click at [315, 60] on link "Next »" at bounding box center [315, 62] width 18 height 9
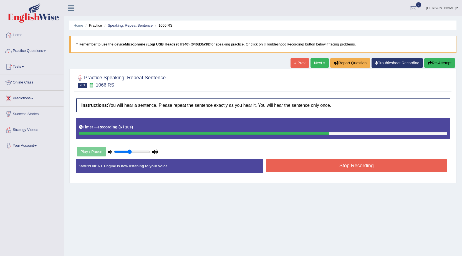
click at [300, 163] on button "Stop Recording" at bounding box center [357, 165] width 182 height 13
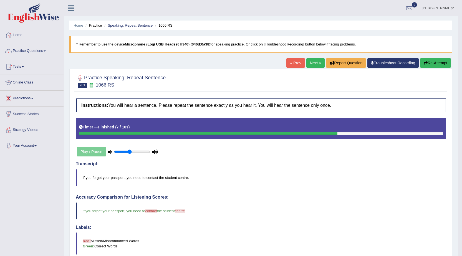
click at [313, 61] on link "Next »" at bounding box center [315, 62] width 18 height 9
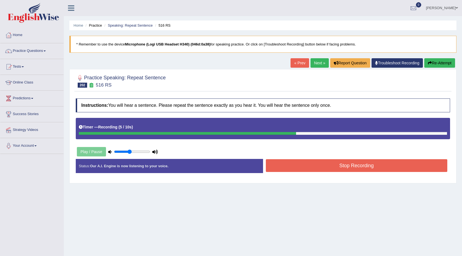
click at [340, 163] on button "Stop Recording" at bounding box center [357, 165] width 182 height 13
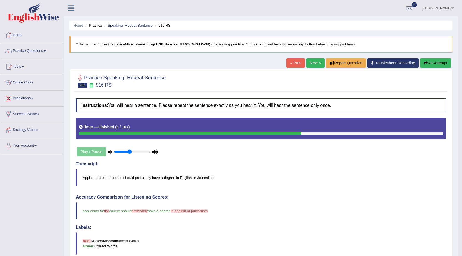
click at [437, 63] on button "Re-Attempt" at bounding box center [435, 62] width 31 height 9
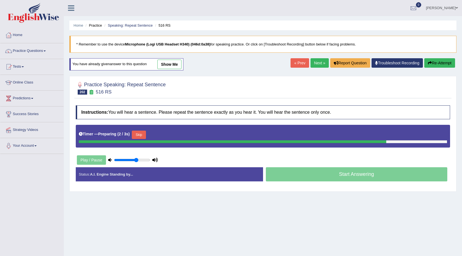
drag, startPoint x: 128, startPoint y: 160, endPoint x: 136, endPoint y: 160, distance: 8.3
type input "0.65"
click at [136, 160] on input "range" at bounding box center [132, 160] width 36 height 4
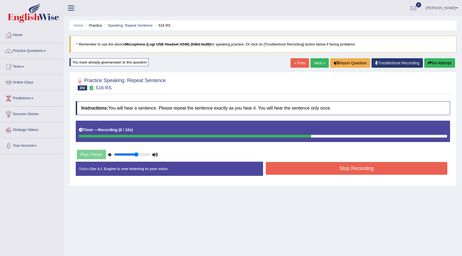
click at [338, 170] on button "Stop Recording" at bounding box center [357, 168] width 182 height 13
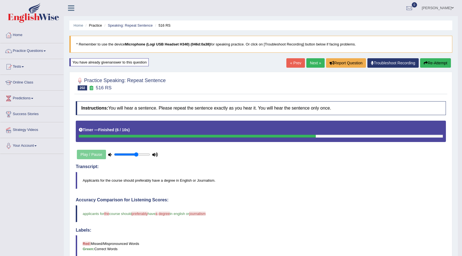
click at [309, 67] on link "Next »" at bounding box center [315, 62] width 18 height 9
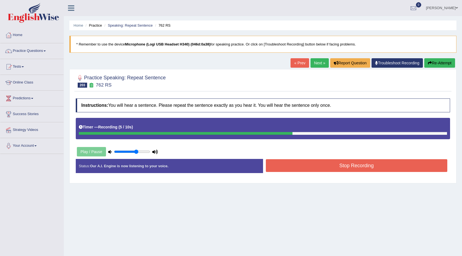
click at [356, 169] on button "Stop Recording" at bounding box center [357, 165] width 182 height 13
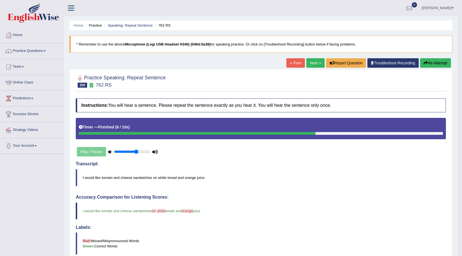
click at [314, 62] on link "Next »" at bounding box center [315, 62] width 18 height 9
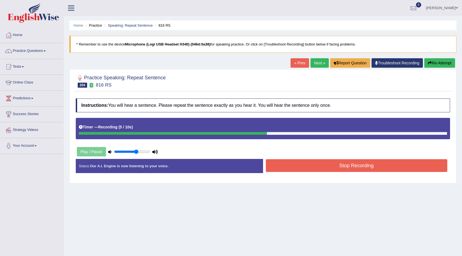
click at [344, 164] on button "Stop Recording" at bounding box center [357, 165] width 182 height 13
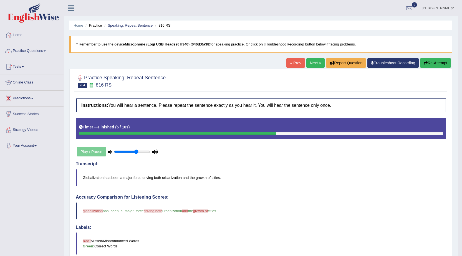
click at [311, 60] on link "Next »" at bounding box center [315, 62] width 18 height 9
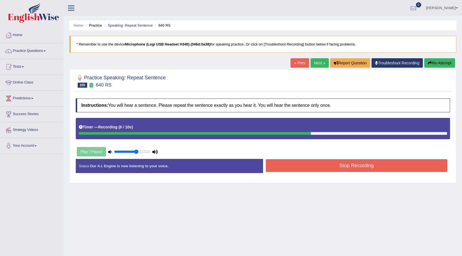
click at [357, 166] on button "Stop Recording" at bounding box center [357, 165] width 182 height 13
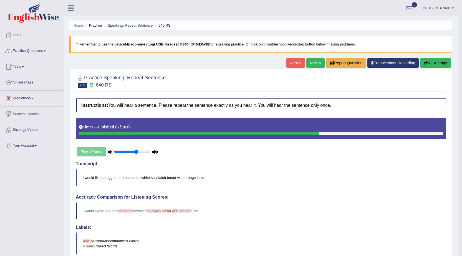
click at [314, 66] on link "Next »" at bounding box center [315, 62] width 18 height 9
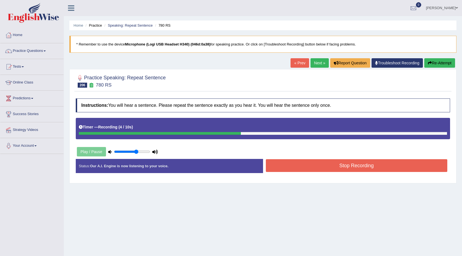
click at [342, 162] on button "Stop Recording" at bounding box center [357, 165] width 182 height 13
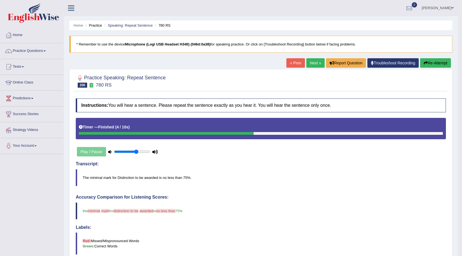
click at [312, 61] on link "Next »" at bounding box center [315, 62] width 18 height 9
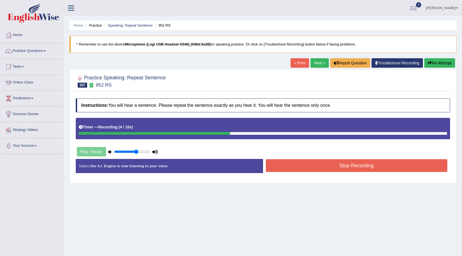
click at [303, 168] on button "Stop Recording" at bounding box center [357, 165] width 182 height 13
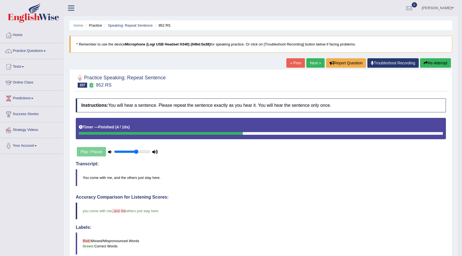
click at [316, 63] on link "Next »" at bounding box center [315, 62] width 18 height 9
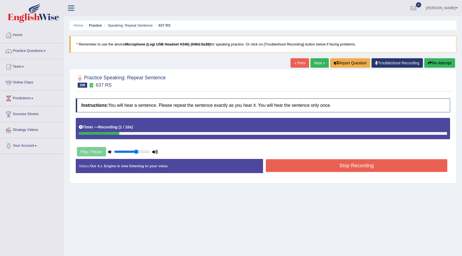
click at [431, 64] on button "Re-Attempt" at bounding box center [439, 62] width 31 height 9
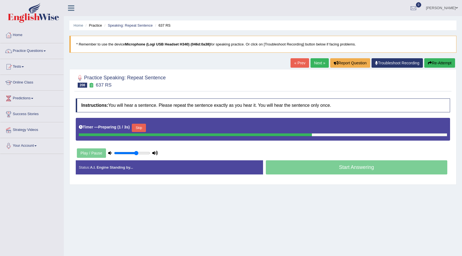
click at [140, 125] on button "Skip" at bounding box center [139, 128] width 14 height 8
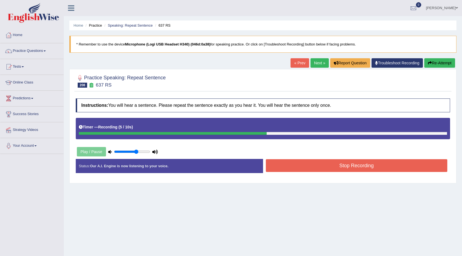
click at [302, 161] on button "Stop Recording" at bounding box center [357, 165] width 182 height 13
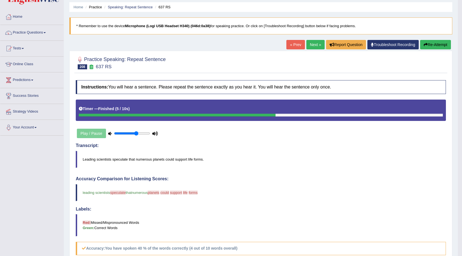
scroll to position [3, 0]
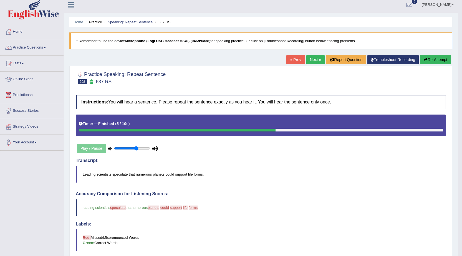
click at [430, 60] on button "Re-Attempt" at bounding box center [435, 59] width 31 height 9
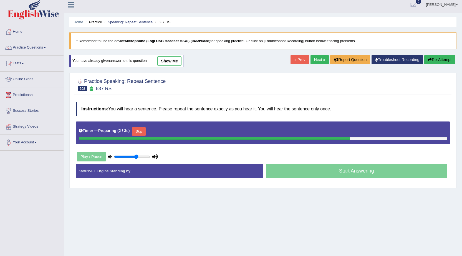
click at [145, 131] on button "Skip" at bounding box center [139, 131] width 14 height 8
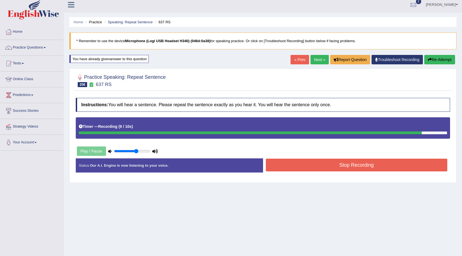
click at [443, 60] on button "Re-Attempt" at bounding box center [439, 59] width 31 height 9
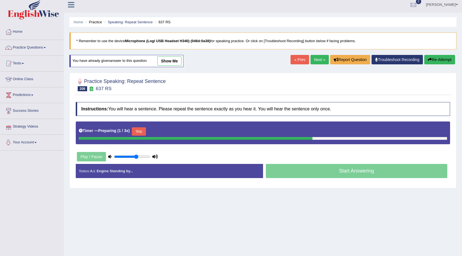
click at [143, 133] on button "Skip" at bounding box center [139, 131] width 14 height 8
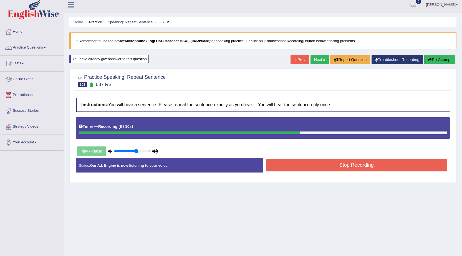
click at [294, 163] on button "Stop Recording" at bounding box center [357, 165] width 182 height 13
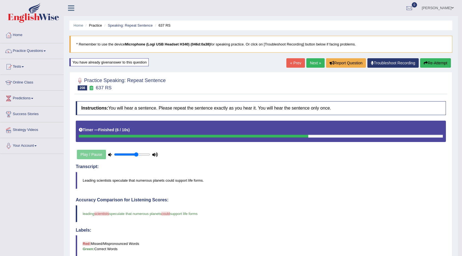
click at [318, 64] on link "Next »" at bounding box center [315, 62] width 18 height 9
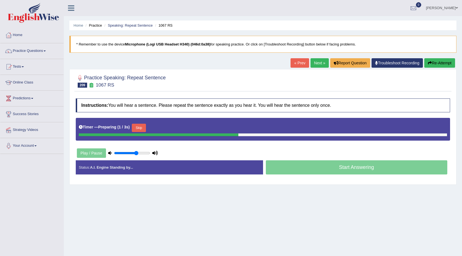
click at [141, 126] on button "Skip" at bounding box center [139, 128] width 14 height 8
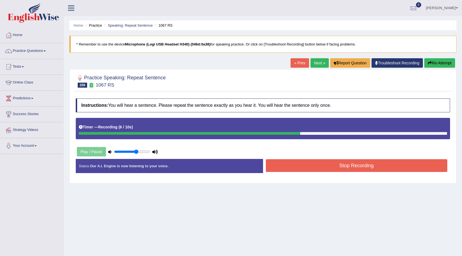
click at [301, 165] on button "Stop Recording" at bounding box center [357, 165] width 182 height 13
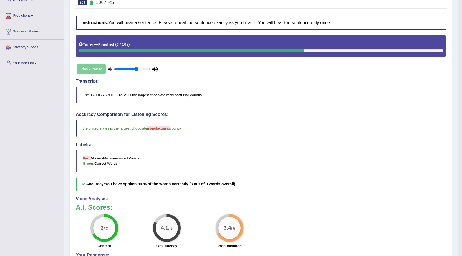
scroll to position [3, 0]
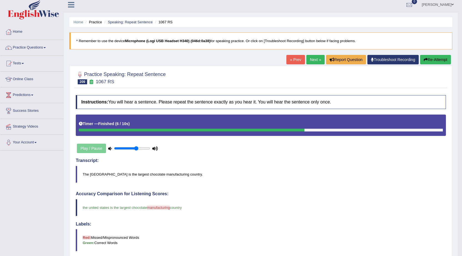
click at [313, 56] on link "Next »" at bounding box center [315, 59] width 18 height 9
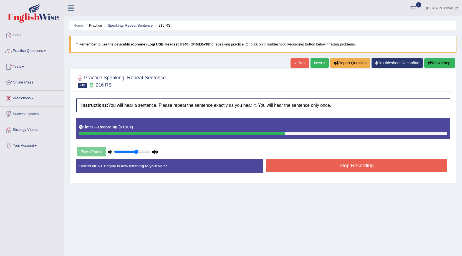
click at [303, 163] on button "Stop Recording" at bounding box center [357, 165] width 182 height 13
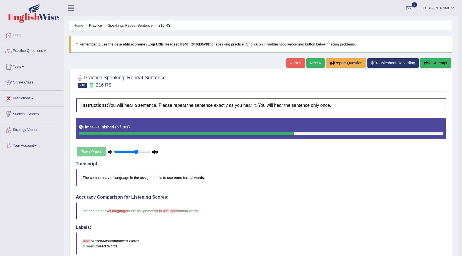
click at [314, 66] on link "Next »" at bounding box center [315, 62] width 18 height 9
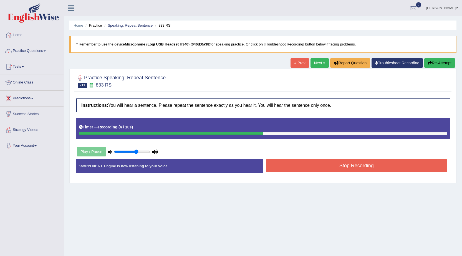
click at [351, 163] on button "Stop Recording" at bounding box center [357, 165] width 182 height 13
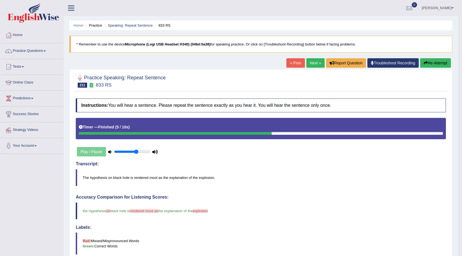
click at [308, 65] on link "Next »" at bounding box center [315, 62] width 18 height 9
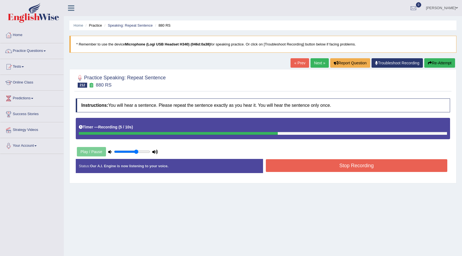
click at [308, 166] on button "Stop Recording" at bounding box center [357, 165] width 182 height 13
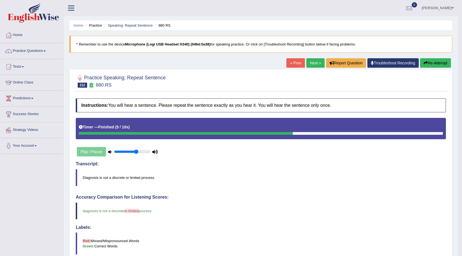
click at [315, 63] on link "Next »" at bounding box center [315, 62] width 18 height 9
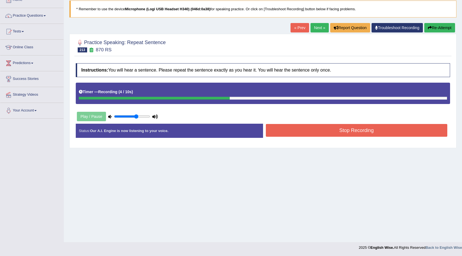
click at [317, 134] on button "Stop Recording" at bounding box center [357, 130] width 182 height 13
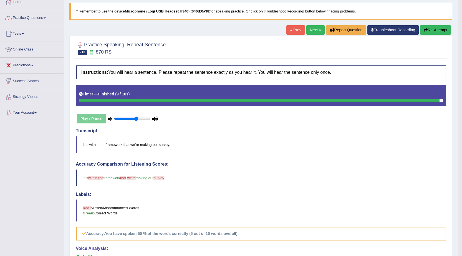
scroll to position [31, 0]
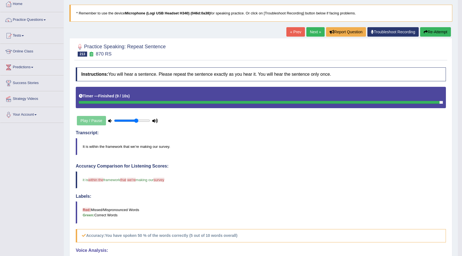
click at [443, 34] on button "Re-Attempt" at bounding box center [435, 31] width 31 height 9
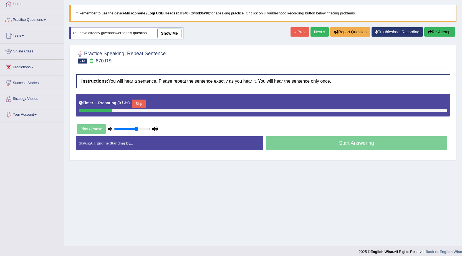
scroll to position [31, 0]
click at [139, 107] on button "Skip" at bounding box center [139, 104] width 14 height 8
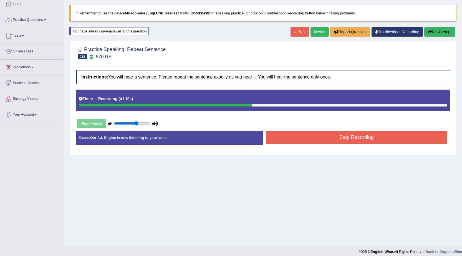
click at [334, 136] on button "Stop Recording" at bounding box center [357, 137] width 182 height 13
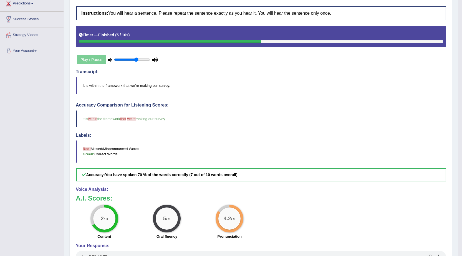
scroll to position [0, 0]
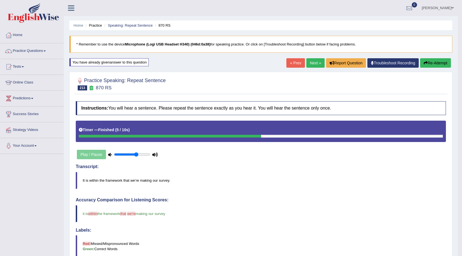
click at [312, 64] on link "Next »" at bounding box center [315, 62] width 18 height 9
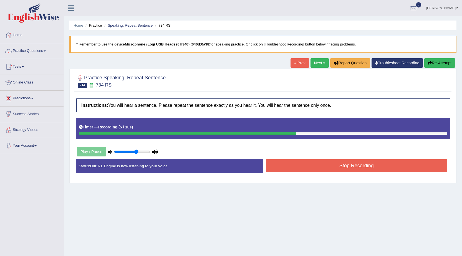
click at [300, 163] on button "Stop Recording" at bounding box center [357, 165] width 182 height 13
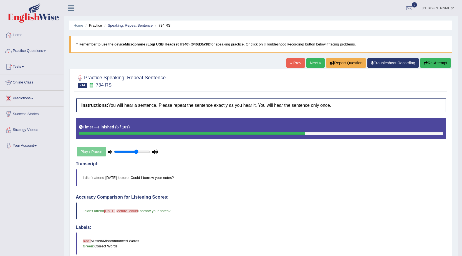
click at [310, 62] on link "Next »" at bounding box center [315, 62] width 18 height 9
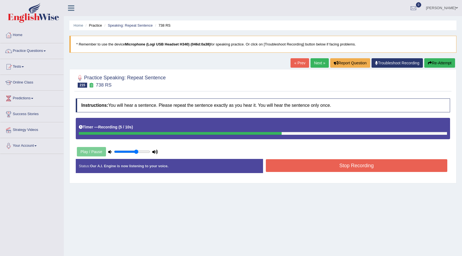
click at [358, 167] on button "Stop Recording" at bounding box center [357, 165] width 182 height 13
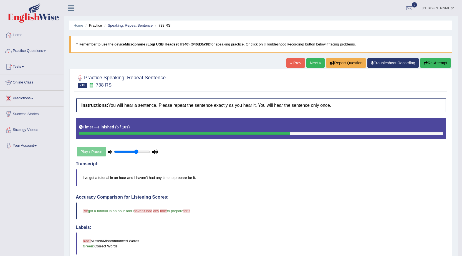
click at [312, 62] on link "Next »" at bounding box center [315, 62] width 18 height 9
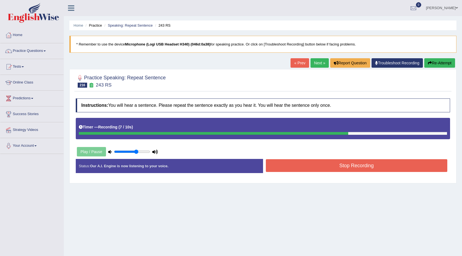
click at [278, 169] on button "Stop Recording" at bounding box center [357, 165] width 182 height 13
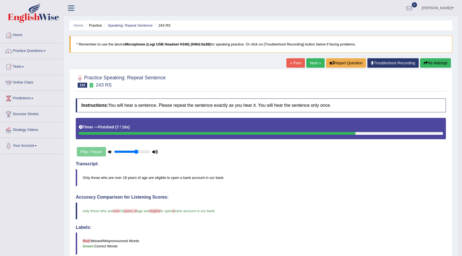
click at [311, 58] on div "Home Practice Speaking: Repeat Sentence 243 RS * Remember to use the device Mic…" at bounding box center [261, 192] width 394 height 384
click at [311, 59] on link "Next »" at bounding box center [315, 62] width 18 height 9
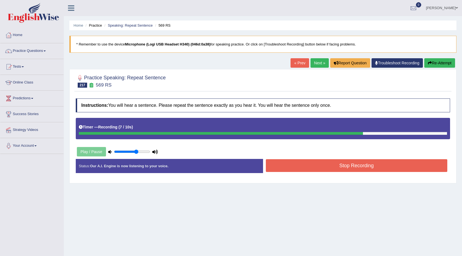
click at [297, 174] on div "Status: Our A.I. Engine is now listening to your voice. Start Answering Stop Re…" at bounding box center [263, 169] width 374 height 20
click at [305, 165] on button "Stop Recording" at bounding box center [357, 165] width 182 height 13
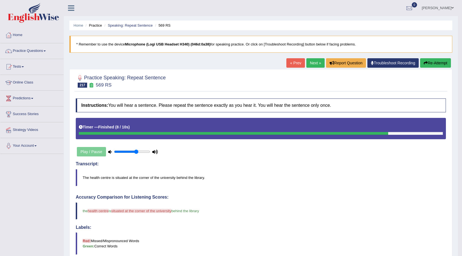
click at [429, 61] on button "Re-Attempt" at bounding box center [435, 62] width 31 height 9
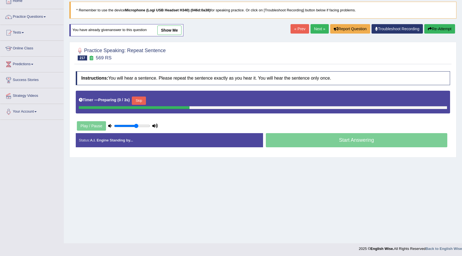
scroll to position [35, 0]
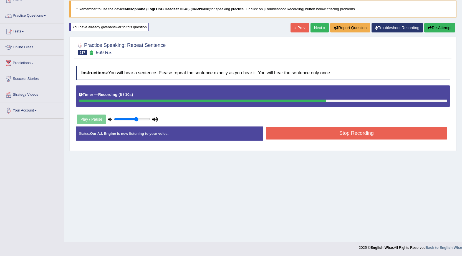
click at [369, 133] on button "Stop Recording" at bounding box center [357, 133] width 182 height 13
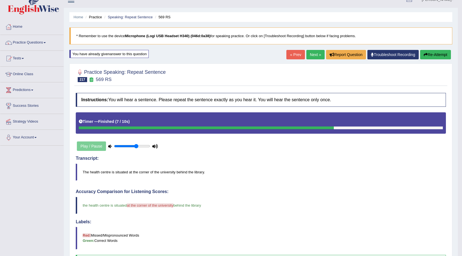
scroll to position [6, 0]
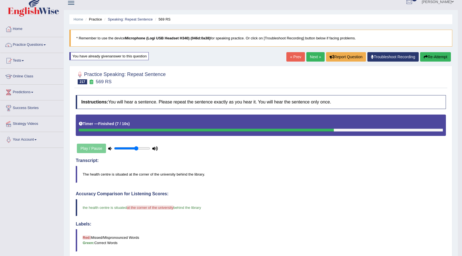
click at [425, 56] on icon "button" at bounding box center [426, 57] width 4 height 4
click at [434, 59] on button "Re-Attempt" at bounding box center [435, 56] width 31 height 9
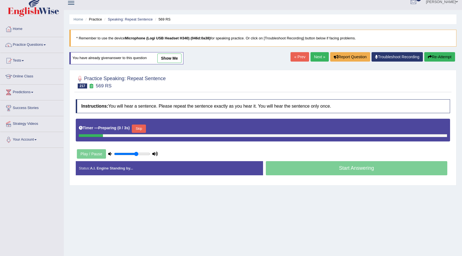
scroll to position [6, 0]
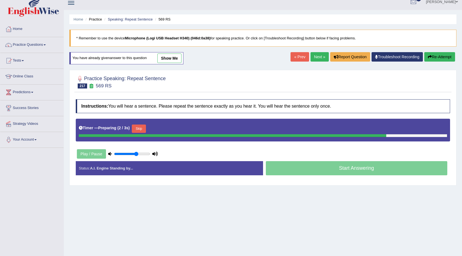
click at [144, 127] on button "Skip" at bounding box center [139, 129] width 14 height 8
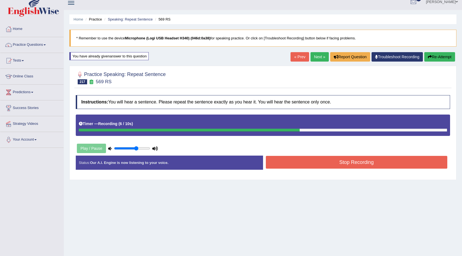
click at [275, 160] on button "Stop Recording" at bounding box center [357, 162] width 182 height 13
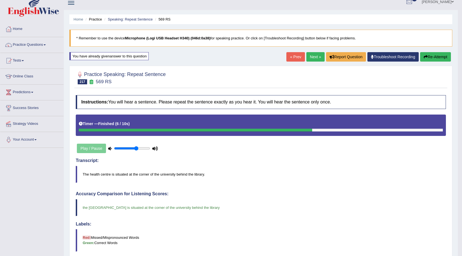
click at [307, 59] on link "Next »" at bounding box center [315, 56] width 18 height 9
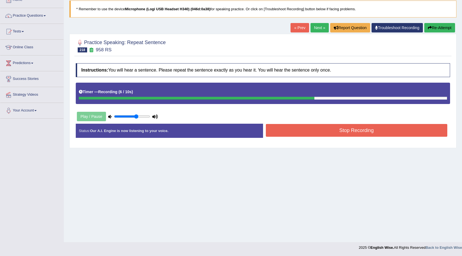
click at [381, 131] on button "Stop Recording" at bounding box center [357, 130] width 182 height 13
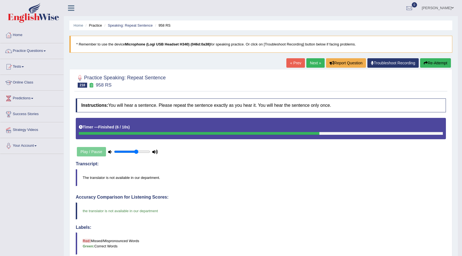
click at [314, 62] on link "Next »" at bounding box center [315, 62] width 18 height 9
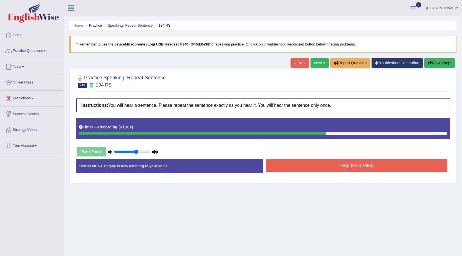
click at [344, 166] on button "Stop Recording" at bounding box center [357, 165] width 182 height 13
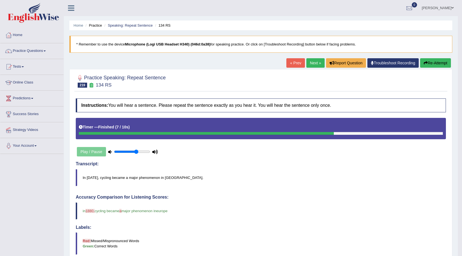
click at [307, 63] on link "Next »" at bounding box center [315, 62] width 18 height 9
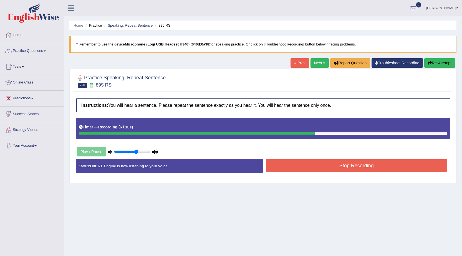
click at [361, 161] on button "Stop Recording" at bounding box center [357, 165] width 182 height 13
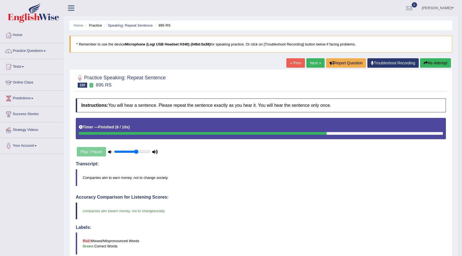
click at [310, 63] on link "Next »" at bounding box center [315, 62] width 18 height 9
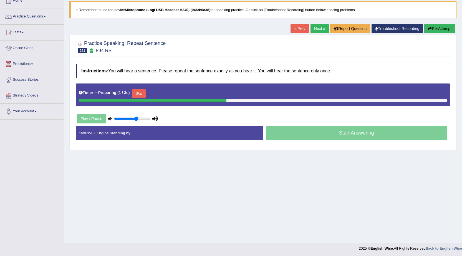
scroll to position [35, 0]
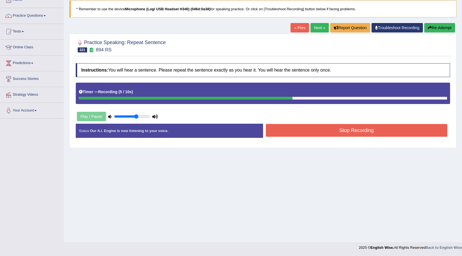
click at [312, 127] on button "Stop Recording" at bounding box center [357, 130] width 182 height 13
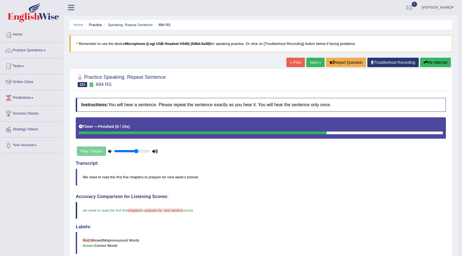
scroll to position [0, 0]
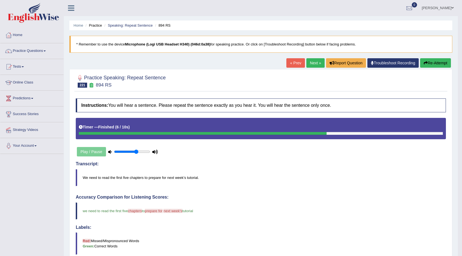
click at [317, 61] on link "Next »" at bounding box center [315, 62] width 18 height 9
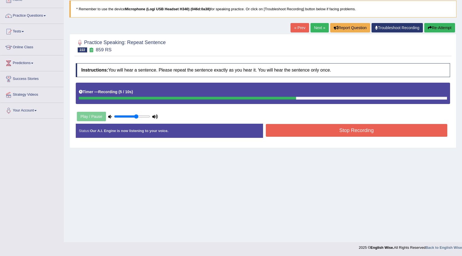
click at [305, 129] on button "Stop Recording" at bounding box center [357, 130] width 182 height 13
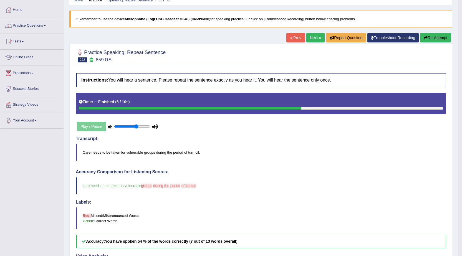
scroll to position [3, 0]
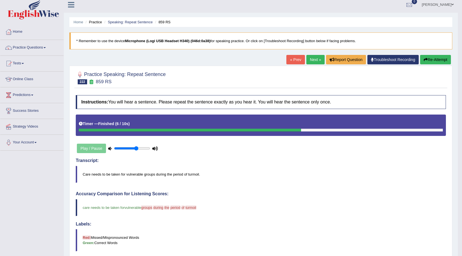
click at [319, 60] on link "Next »" at bounding box center [315, 59] width 18 height 9
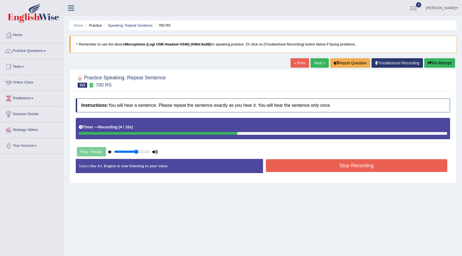
click at [341, 164] on button "Stop Recording" at bounding box center [357, 165] width 182 height 13
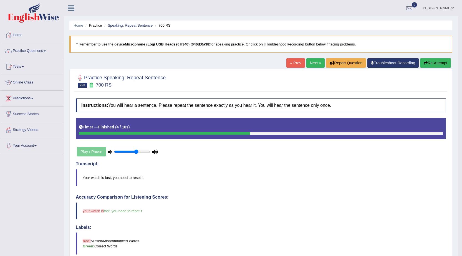
click at [311, 61] on link "Next »" at bounding box center [315, 62] width 18 height 9
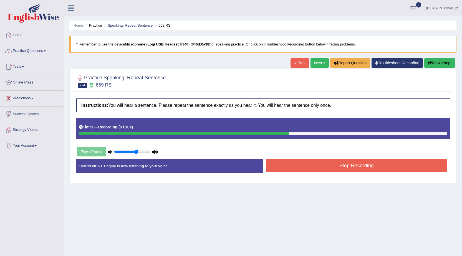
click at [342, 158] on div "Instructions: You will hear a sentence. Please repeat the sentence exactly as y…" at bounding box center [262, 138] width 377 height 85
click at [341, 162] on button "Stop Recording" at bounding box center [357, 165] width 182 height 13
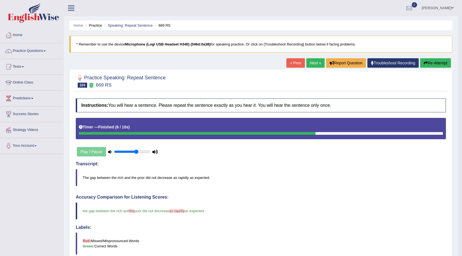
click at [312, 62] on link "Next »" at bounding box center [315, 62] width 18 height 9
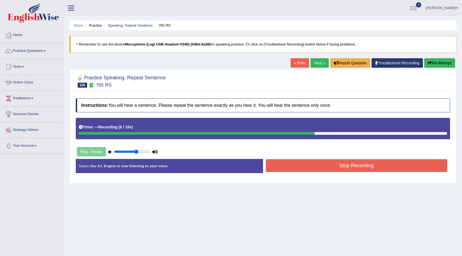
click at [304, 168] on button "Stop Recording" at bounding box center [357, 165] width 182 height 13
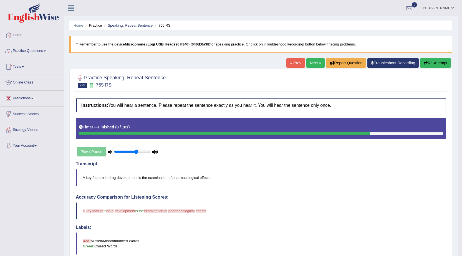
click at [439, 64] on button "Re-Attempt" at bounding box center [435, 62] width 31 height 9
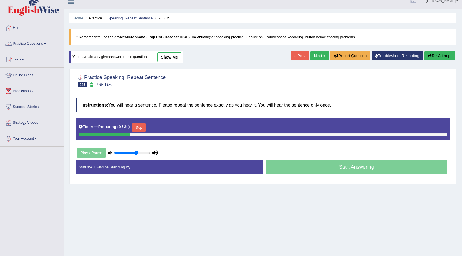
scroll to position [35, 0]
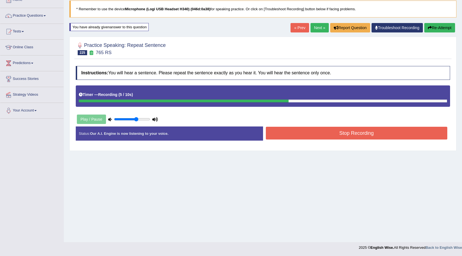
click at [358, 129] on button "Stop Recording" at bounding box center [357, 133] width 182 height 13
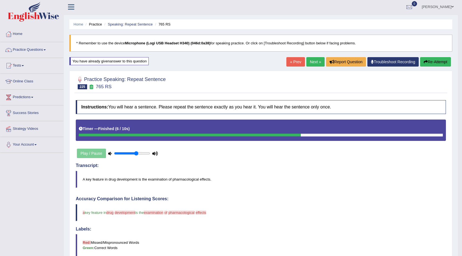
scroll to position [0, 0]
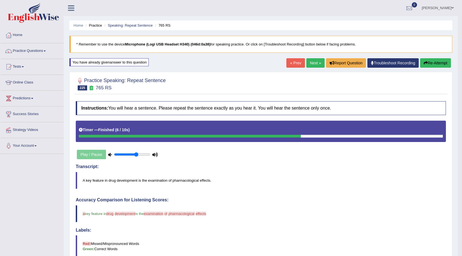
click at [437, 59] on button "Re-Attempt" at bounding box center [435, 62] width 31 height 9
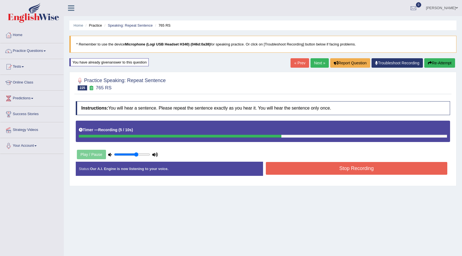
click at [327, 170] on button "Stop Recording" at bounding box center [357, 168] width 182 height 13
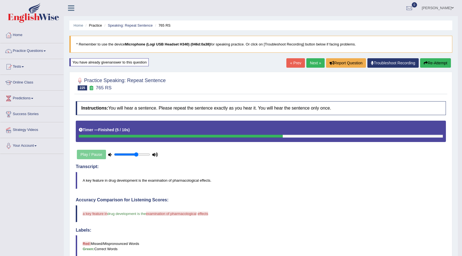
click at [310, 63] on link "Next »" at bounding box center [315, 62] width 18 height 9
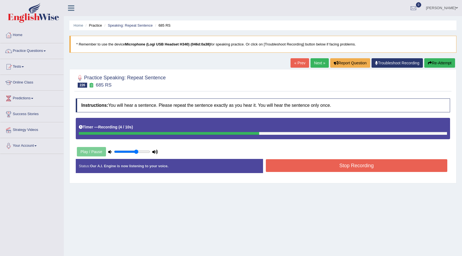
click at [280, 165] on button "Stop Recording" at bounding box center [357, 165] width 182 height 13
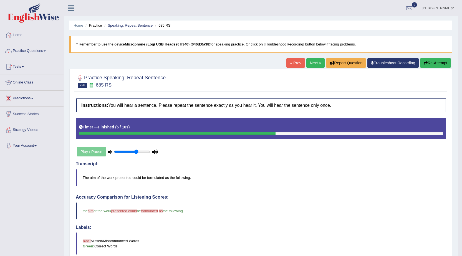
click at [311, 58] on div "Home Practice Speaking: Repeat Sentence 685 RS * Remember to use the device Mic…" at bounding box center [261, 192] width 394 height 384
click at [312, 62] on link "Next »" at bounding box center [315, 62] width 18 height 9
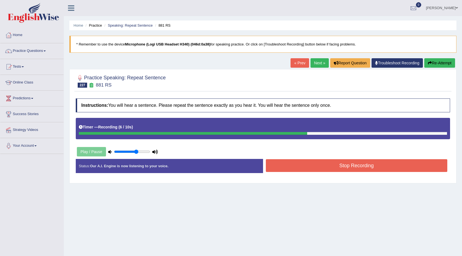
click at [287, 168] on button "Stop Recording" at bounding box center [357, 165] width 182 height 13
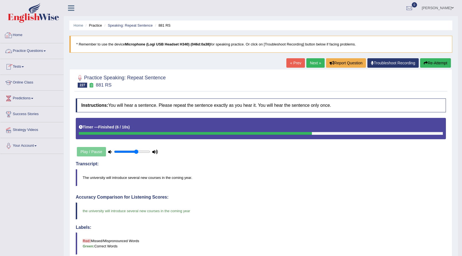
click at [27, 52] on link "Practice Questions" at bounding box center [31, 50] width 63 height 14
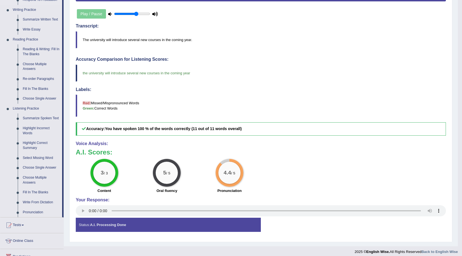
scroll to position [139, 0]
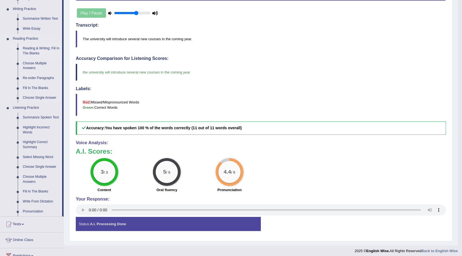
click at [30, 50] on link "Reading & Writing: Fill In The Blanks" at bounding box center [41, 51] width 42 height 15
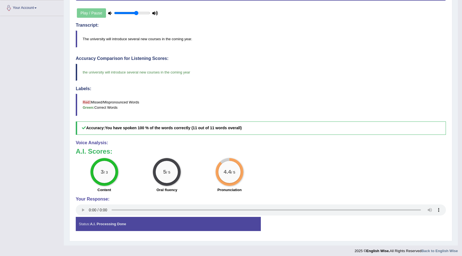
scroll to position [142, 0]
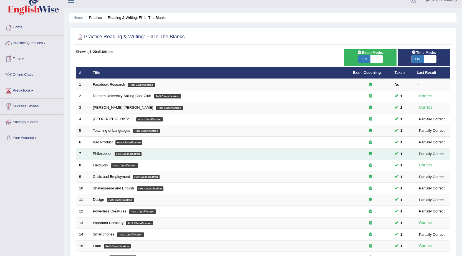
scroll to position [111, 0]
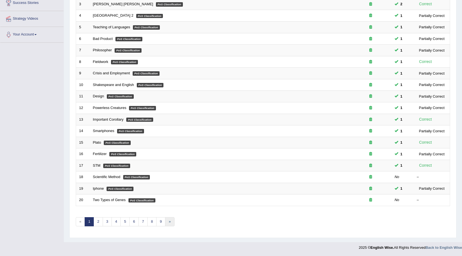
click at [167, 221] on link "»" at bounding box center [169, 221] width 9 height 9
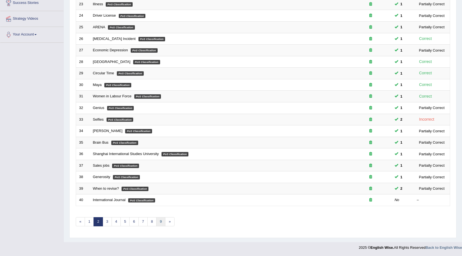
click at [159, 220] on link "9" at bounding box center [160, 221] width 9 height 9
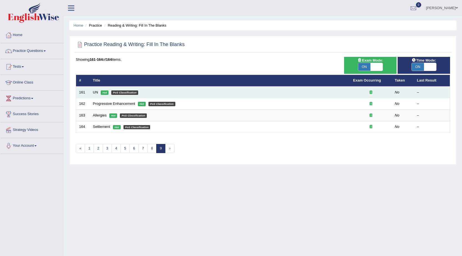
click at [98, 95] on td "UN Hot PoS Classification" at bounding box center [220, 93] width 260 height 12
click at [94, 93] on link "UN" at bounding box center [95, 92] width 5 height 4
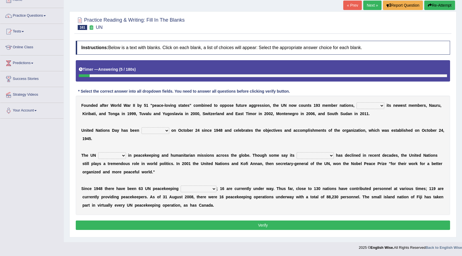
click at [373, 107] on select "limiting possibly especially including" at bounding box center [370, 105] width 28 height 7
select select "especially"
click at [356, 102] on select "limiting possibly especially including" at bounding box center [370, 105] width 28 height 7
click at [158, 130] on select "observed watched monitored examined" at bounding box center [155, 130] width 28 height 7
select select "observed"
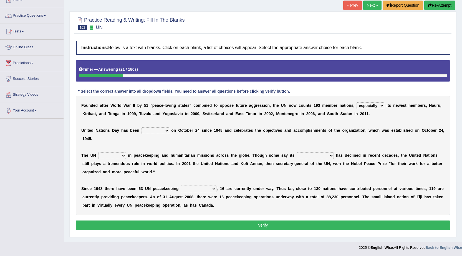
click at [141, 127] on select "observed watched monitored examined" at bounding box center [155, 130] width 28 height 7
click at [118, 154] on select "appoints absorbs connects engages" at bounding box center [112, 155] width 28 height 7
select select "engages"
click at [98, 152] on select "appoints absorbs connects engages" at bounding box center [112, 155] width 28 height 7
click at [324, 155] on select "descriptiveness influence meaningless consequences" at bounding box center [314, 155] width 37 height 7
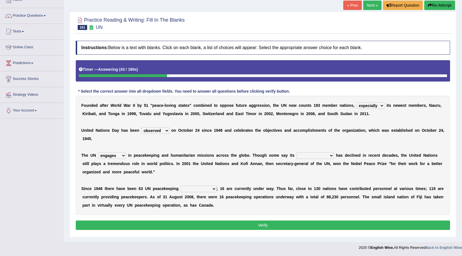
select select "influence"
click at [296, 152] on select "descriptiveness influence meaningless consequences" at bounding box center [314, 155] width 37 height 7
click at [206, 188] on select "businesses processes transgressions operations" at bounding box center [199, 189] width 36 height 7
select select "operations"
click at [181, 186] on select "businesses processes transgressions operations" at bounding box center [199, 189] width 36 height 7
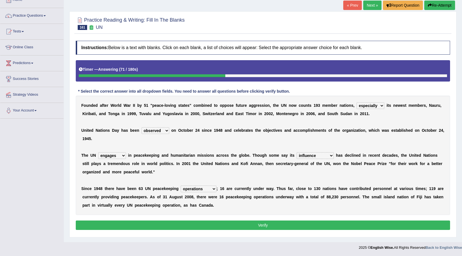
click at [380, 105] on select "limiting possibly especially including" at bounding box center [370, 105] width 28 height 7
select select "including"
click at [356, 102] on select "limiting possibly especially including" at bounding box center [370, 105] width 28 height 7
click at [375, 105] on select "limiting possibly especially including" at bounding box center [370, 105] width 28 height 7
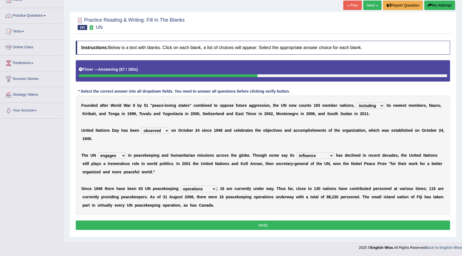
click at [161, 131] on select "observed watched monitored examined" at bounding box center [155, 130] width 28 height 7
click at [111, 158] on select "appoints absorbs connects engages" at bounding box center [112, 155] width 28 height 7
click at [310, 156] on select "descriptiveness influence meaningless consequences" at bounding box center [314, 155] width 37 height 7
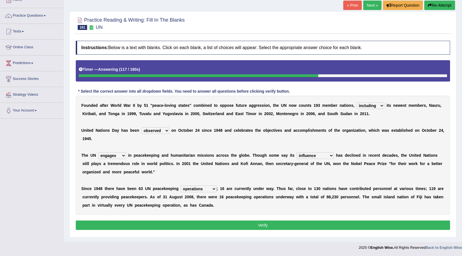
click at [310, 156] on select "descriptiveness influence meaningless consequences" at bounding box center [314, 155] width 37 height 7
click at [210, 189] on select "businesses processes transgressions operations" at bounding box center [199, 189] width 36 height 7
click at [229, 225] on button "Verify" at bounding box center [263, 225] width 374 height 9
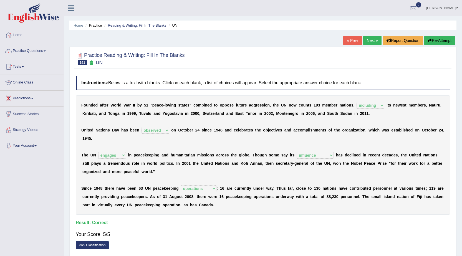
click at [372, 41] on link "Next »" at bounding box center [372, 40] width 18 height 9
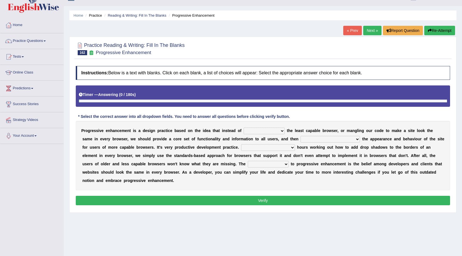
scroll to position [35, 0]
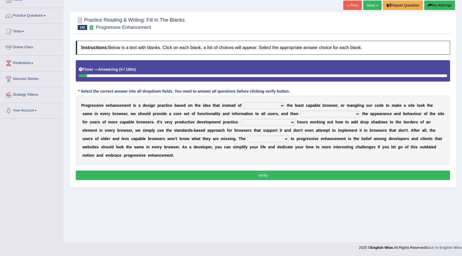
click at [270, 106] on select "designing for have to design have designed for be designing" at bounding box center [264, 105] width 41 height 7
select select "designing for"
click at [244, 102] on select "designing for have to design have designed for be designing" at bounding box center [264, 105] width 41 height 7
click at [345, 113] on select "with progress enhancement progressively enhance progress so enhancing progress …" at bounding box center [329, 114] width 59 height 7
click at [249, 131] on b "r" at bounding box center [248, 130] width 1 height 4
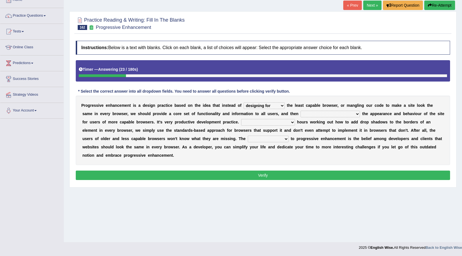
click at [253, 125] on select "In addition to developing Beside adding Whereby eliminating Instead of spending" at bounding box center [268, 122] width 54 height 7
select select "Instead of spending"
click at [241, 119] on select "In addition to developing Beside adding Whereby eliminating Instead of spending" at bounding box center [268, 122] width 54 height 7
click at [271, 141] on select "larger problem lesser benefit biggest challenge least assurance" at bounding box center [268, 139] width 41 height 7
select select "biggest challenge"
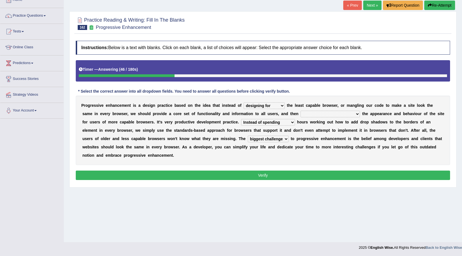
click at [248, 136] on select "larger problem lesser benefit biggest challenge least assurance" at bounding box center [268, 139] width 41 height 7
click at [316, 115] on select "with progress enhancement progressively enhance progress so enhancing progress …" at bounding box center [329, 114] width 59 height 7
select select "progress enhances for"
click at [300, 111] on select "with progress enhancement progressively enhance progress so enhancing progress …" at bounding box center [329, 114] width 59 height 7
click at [276, 106] on select "designing for have to design have designed for be designing" at bounding box center [264, 105] width 41 height 7
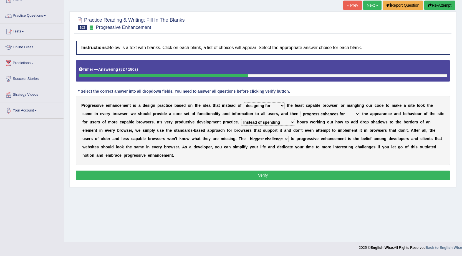
click at [276, 106] on select "designing for have to design have designed for be designing" at bounding box center [264, 105] width 41 height 7
click at [276, 180] on div "Instructions: Below is a text with blanks. Click on each blank, a list of choic…" at bounding box center [262, 111] width 377 height 146
click at [276, 178] on button "Verify" at bounding box center [263, 175] width 374 height 9
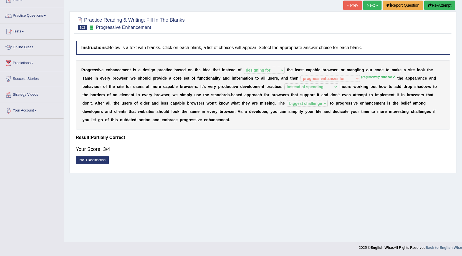
scroll to position [0, 0]
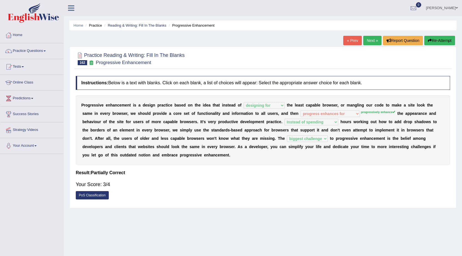
click at [369, 42] on link "Next »" at bounding box center [372, 40] width 18 height 9
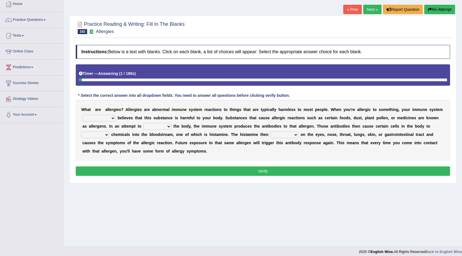
scroll to position [35, 0]
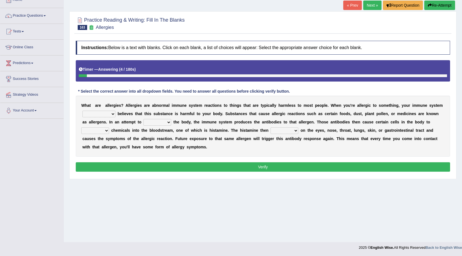
click at [103, 116] on select "completely consequently mistakenly definitely" at bounding box center [98, 114] width 33 height 7
select select "completely"
click at [82, 111] on select "completely consequently mistakenly definitely" at bounding box center [98, 114] width 33 height 7
click at [157, 123] on select "preserve protect improve activate" at bounding box center [157, 122] width 28 height 7
select select "protect"
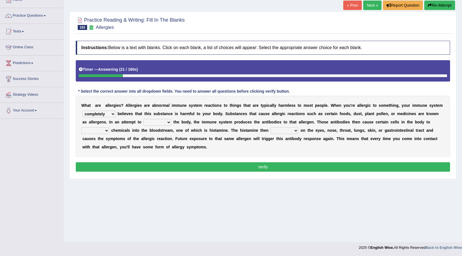
click at [143, 119] on select "preserve protect improve activate" at bounding box center [157, 122] width 28 height 7
click at [101, 129] on select "confiine release escape hold" at bounding box center [95, 130] width 28 height 7
select select "release"
click at [81, 127] on select "confiine release escape hold" at bounding box center [95, 130] width 28 height 7
click at [286, 131] on select "acts performs targets focuses" at bounding box center [284, 130] width 28 height 7
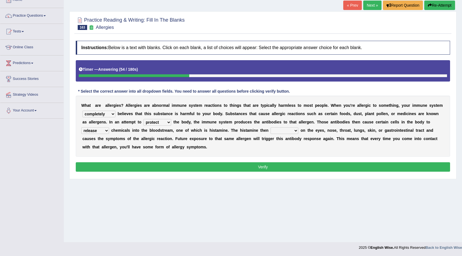
select select "targets"
click at [270, 127] on select "acts performs targets focuses" at bounding box center [284, 130] width 28 height 7
click at [101, 112] on select "completely consequently mistakenly definitely" at bounding box center [98, 114] width 33 height 7
select select "mistakenly"
click at [82, 111] on select "completely consequently mistakenly definitely" at bounding box center [98, 114] width 33 height 7
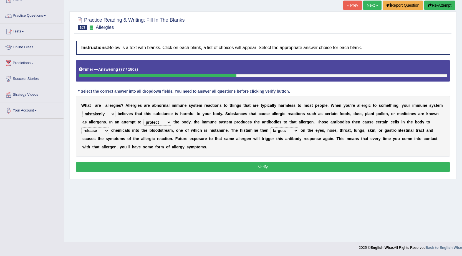
click at [101, 114] on select "completely consequently mistakenly definitely" at bounding box center [98, 114] width 33 height 7
click at [169, 123] on select "preserve protect improve activate" at bounding box center [157, 122] width 28 height 7
click at [102, 126] on div "W h a t a r e a l l e r g i e s ? A l l e r g i e s a r e a b n o r m a l i m m…" at bounding box center [263, 126] width 374 height 61
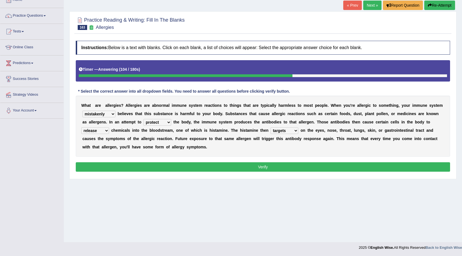
click at [102, 128] on select "confiine release escape hold" at bounding box center [95, 130] width 28 height 7
click at [292, 131] on select "acts performs targets focuses" at bounding box center [284, 130] width 28 height 7
click at [295, 167] on button "Verify" at bounding box center [263, 166] width 374 height 9
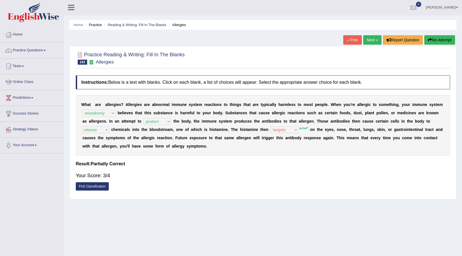
scroll to position [0, 0]
click at [370, 39] on link "Next »" at bounding box center [372, 40] width 18 height 9
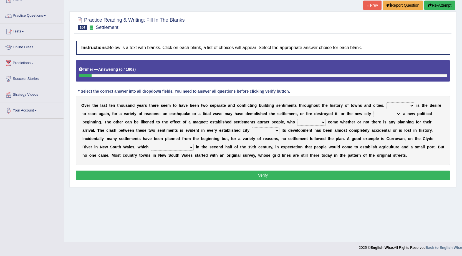
click at [413, 104] on select "One It What This" at bounding box center [400, 105] width 28 height 7
select select "This"
click at [386, 102] on select "One It What This" at bounding box center [400, 105] width 28 height 7
click at [388, 116] on select "does marks is causes" at bounding box center [387, 114] width 28 height 7
select select "marks"
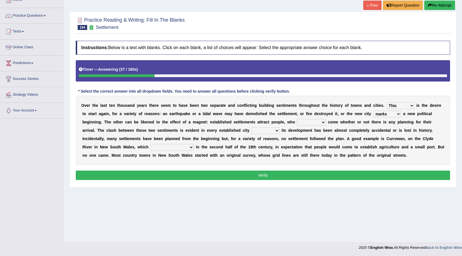
click at [373, 111] on select "does marks is causes" at bounding box center [387, 114] width 28 height 7
click at [316, 124] on select "tend to are used to ought to had to" at bounding box center [311, 122] width 29 height 7
select select "ought to"
click at [297, 119] on select "tend to are used to ought to had to" at bounding box center [311, 122] width 29 height 7
click at [276, 130] on select "unless whenever whereas until" at bounding box center [266, 130] width 28 height 7
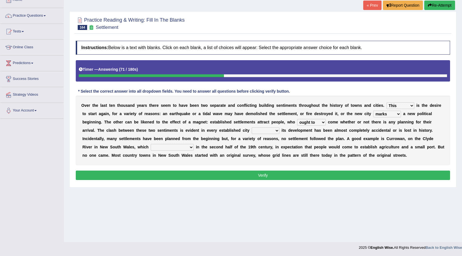
click at [223, 146] on b at bounding box center [224, 147] width 2 height 4
click at [163, 145] on select "has been surveyed was surveyed could be surveyed had surveyed" at bounding box center [172, 147] width 43 height 7
select select "had surveyed"
click at [151, 144] on select "has been surveyed was surveyed could be surveyed had surveyed" at bounding box center [172, 147] width 43 height 7
click at [263, 127] on div "O v e r t h e l a s t t e n t h o u s a n d y e a r s t h e r e s e e m t o h a…" at bounding box center [263, 130] width 374 height 69
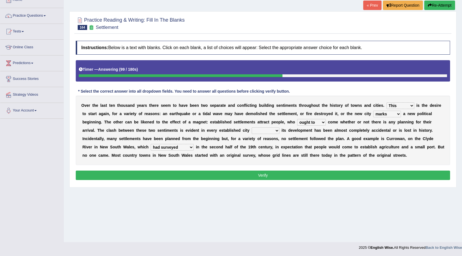
click at [263, 131] on select "unless whenever whereas until" at bounding box center [266, 130] width 28 height 7
select select "until"
click at [252, 127] on select "unless whenever whereas until" at bounding box center [266, 130] width 28 height 7
click at [399, 104] on select "One It What This" at bounding box center [400, 105] width 28 height 7
select select "It"
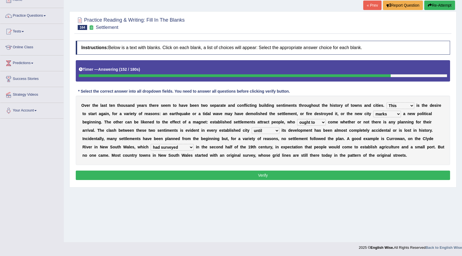
click at [386, 102] on select "One It What This" at bounding box center [400, 105] width 28 height 7
click at [390, 113] on select "does marks is causes" at bounding box center [387, 114] width 28 height 7
click at [255, 175] on button "Verify" at bounding box center [263, 175] width 374 height 9
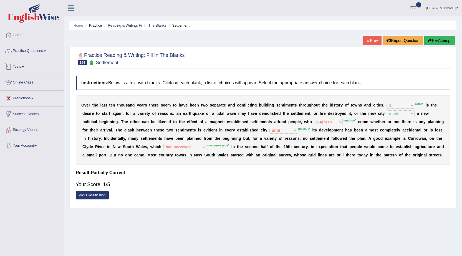
click at [25, 51] on link "Practice Questions" at bounding box center [31, 50] width 63 height 14
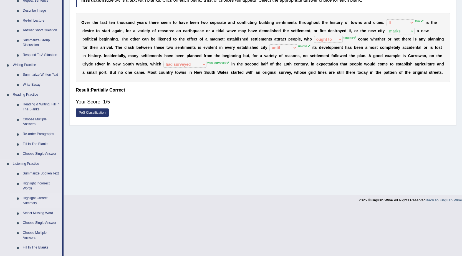
scroll to position [83, 0]
click at [39, 102] on link "Reading & Writing: Fill In The Blanks" at bounding box center [41, 106] width 42 height 15
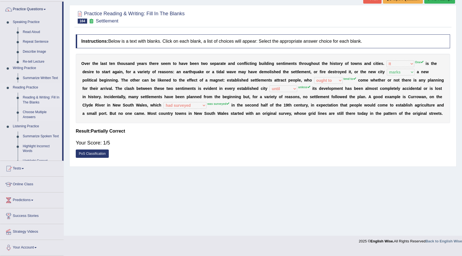
scroll to position [35, 0]
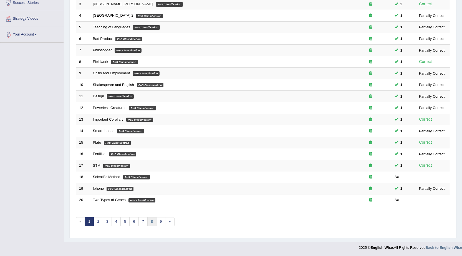
click at [152, 220] on link "8" at bounding box center [151, 221] width 9 height 9
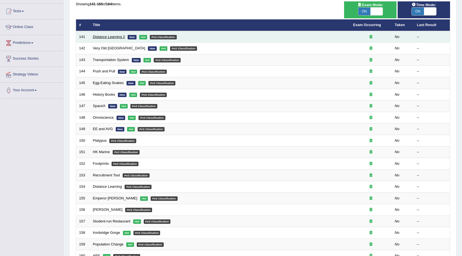
click at [107, 36] on link "Distance Learning 2" at bounding box center [109, 37] width 32 height 4
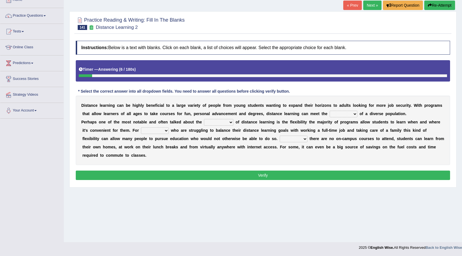
click at [341, 113] on select "leads needs seeds breeds" at bounding box center [344, 114] width 28 height 7
select select "needs"
click at [330, 111] on select "leads needs seeds breeds" at bounding box center [344, 114] width 28 height 7
click at [220, 123] on select "basics ranges sources advantages" at bounding box center [218, 122] width 29 height 7
select select "advantages"
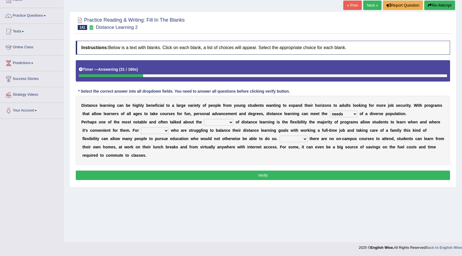
click at [204, 119] on select "basics ranges sources advantages" at bounding box center [218, 122] width 29 height 7
click at [155, 128] on select "them those what when" at bounding box center [155, 130] width 28 height 7
select select "those"
click at [141, 127] on select "them those what when" at bounding box center [155, 130] width 28 height 7
click at [297, 141] on select "If When Since Where" at bounding box center [294, 139] width 28 height 7
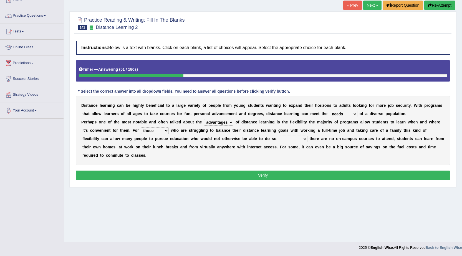
select select "If"
click at [280, 136] on select "If When Since Where" at bounding box center [294, 139] width 28 height 7
click at [255, 178] on button "Verify" at bounding box center [263, 175] width 374 height 9
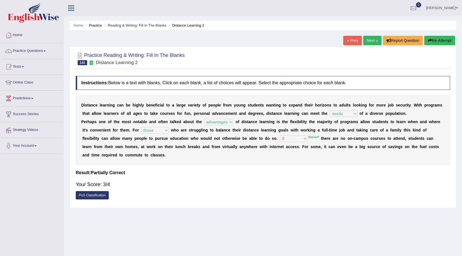
click at [368, 40] on link "Next »" at bounding box center [372, 40] width 18 height 9
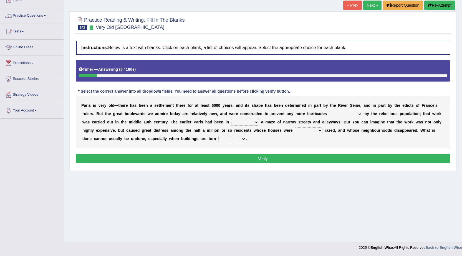
click at [348, 115] on select "being created been created created have created" at bounding box center [345, 114] width 33 height 7
click at [228, 124] on b "n" at bounding box center [228, 122] width 2 height 4
click at [247, 123] on select "practice pair part pride" at bounding box center [245, 122] width 28 height 7
click at [283, 138] on div "P a r i s i s v e r y o l d — t h e r e h a s b e e n a s e t t l e m e n t t h…" at bounding box center [263, 122] width 374 height 53
click at [320, 131] on select "really simply fully basically" at bounding box center [309, 130] width 28 height 7
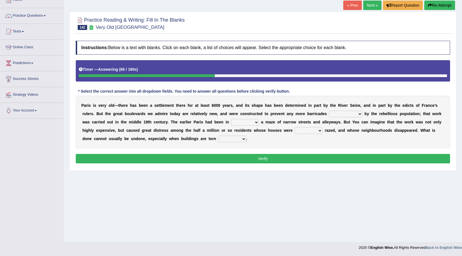
select select "basically"
click at [295, 127] on select "really simply fully basically" at bounding box center [309, 130] width 28 height 7
click at [237, 141] on select "up back now down" at bounding box center [232, 139] width 28 height 7
select select "down"
click at [218, 136] on select "up back now down" at bounding box center [232, 139] width 28 height 7
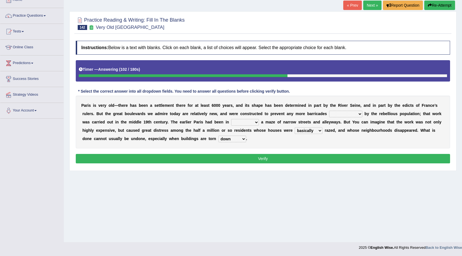
click at [354, 116] on select "being created been created created have created" at bounding box center [345, 114] width 33 height 7
select select "been created"
click at [329, 111] on select "being created been created created have created" at bounding box center [345, 114] width 33 height 7
click at [247, 122] on select "practice pair part pride" at bounding box center [245, 122] width 28 height 7
select select "part"
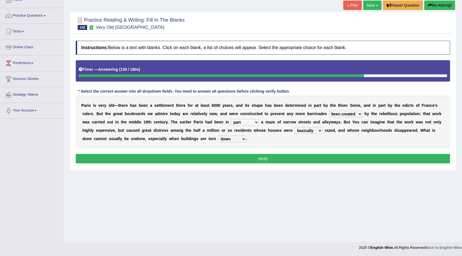
click at [231, 119] on select "practice pair part pride" at bounding box center [245, 122] width 28 height 7
click at [309, 130] on select "really simply fully basically" at bounding box center [309, 130] width 28 height 7
select select "simply"
click at [295, 127] on select "really simply fully basically" at bounding box center [309, 130] width 28 height 7
click at [235, 138] on select "up back now down" at bounding box center [232, 139] width 28 height 7
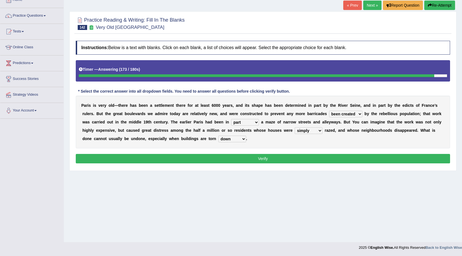
click at [235, 138] on select "up back now down" at bounding box center [232, 139] width 28 height 7
click at [248, 158] on button "Verify" at bounding box center [263, 158] width 374 height 9
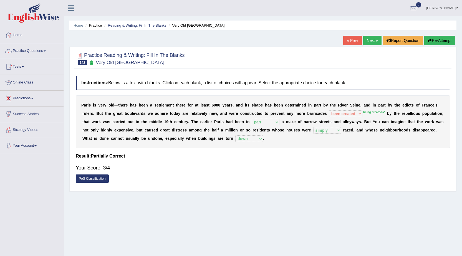
click at [368, 39] on link "Next »" at bounding box center [372, 40] width 18 height 9
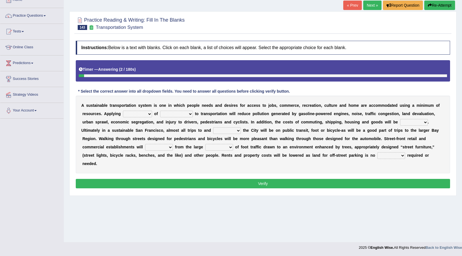
click at [145, 113] on select "principles restrictions plains activation" at bounding box center [137, 114] width 29 height 7
click at [178, 113] on select "relaxed substance sustainability reliability" at bounding box center [176, 114] width 33 height 7
click at [225, 113] on b "n" at bounding box center [226, 113] width 2 height 4
click at [226, 130] on select "within with added included" at bounding box center [227, 130] width 28 height 7
select select "within"
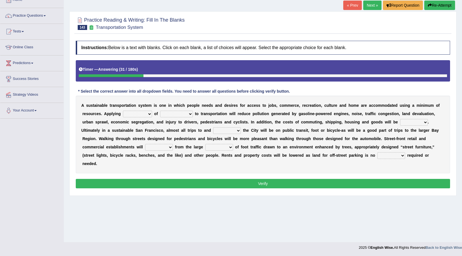
click at [213, 127] on select "within with added included" at bounding box center [227, 130] width 28 height 7
click at [413, 121] on select "cut enhanced reduced leased" at bounding box center [414, 122] width 28 height 7
select select "reduced"
click at [400, 119] on select "cut enhanced reduced leased" at bounding box center [414, 122] width 28 height 7
click at [165, 147] on select "enlarge prepare repair prosper" at bounding box center [159, 147] width 28 height 7
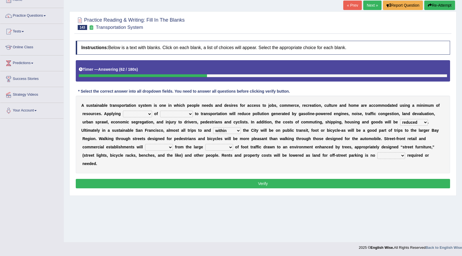
click at [224, 146] on select "amounts volume range time" at bounding box center [219, 147] width 28 height 7
select select "volume"
click at [205, 144] on select "amounts volume range time" at bounding box center [219, 147] width 28 height 7
click at [152, 145] on select "enlarge prepare repair prosper" at bounding box center [159, 147] width 28 height 7
select select "repair"
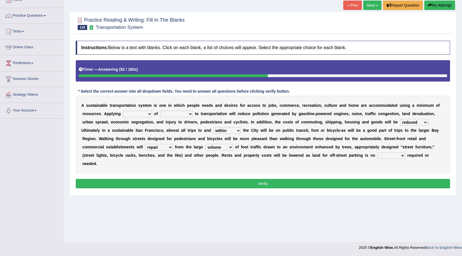
click at [145, 144] on select "enlarge prepare repair prosper" at bounding box center [159, 147] width 28 height 7
click at [389, 155] on select "time how longer greater" at bounding box center [391, 155] width 28 height 7
select select "longer"
click at [377, 152] on select "time how longer greater" at bounding box center [391, 155] width 28 height 7
click at [124, 112] on select "principles restrictions plains activation" at bounding box center [137, 114] width 29 height 7
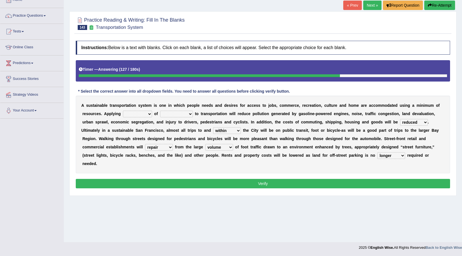
select select "restrictions"
click at [123, 111] on select "principles restrictions plains activation" at bounding box center [137, 114] width 29 height 7
click at [178, 112] on select "relaxed substance sustainability reliability" at bounding box center [176, 114] width 33 height 7
select select "reliability"
click at [160, 111] on select "relaxed substance sustainability reliability" at bounding box center [176, 114] width 33 height 7
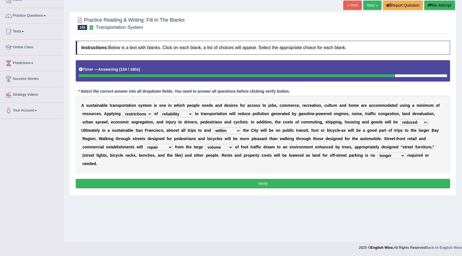
click at [184, 114] on select "relaxed substance sustainability reliability" at bounding box center [176, 114] width 33 height 7
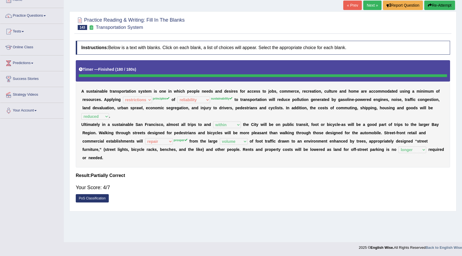
click at [378, 4] on link "Next »" at bounding box center [372, 5] width 18 height 9
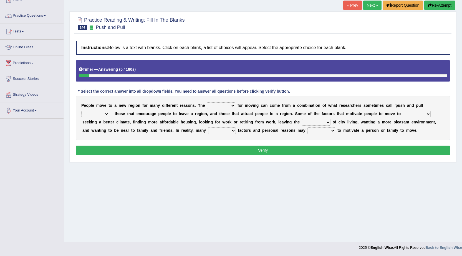
click at [228, 105] on select "indulgence motivation special superb" at bounding box center [221, 105] width 28 height 7
select select "motivation"
click at [207, 102] on select "indulgence motivation special superb" at bounding box center [221, 105] width 28 height 7
click at [221, 107] on select "indulgence motivation special superb" at bounding box center [221, 105] width 28 height 7
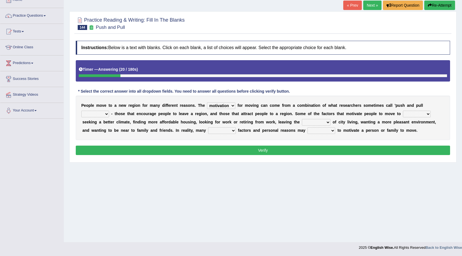
click at [102, 115] on select "ideas expected factors reasons" at bounding box center [95, 114] width 28 height 7
select select "factors"
click at [81, 111] on select "ideas expected factors reasons" at bounding box center [95, 114] width 28 height 7
click at [412, 115] on select "include plane place exclude" at bounding box center [417, 114] width 28 height 7
select select "place"
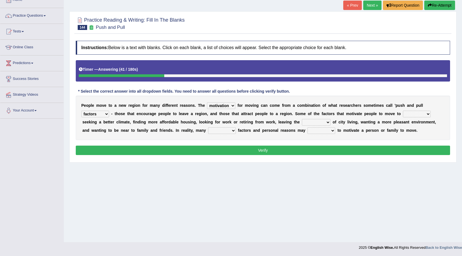
click at [403, 111] on select "include plane place exclude" at bounding box center [417, 114] width 28 height 7
click at [316, 118] on div "P e o p l e m o v e t o a n e w r e g i o n f o r m a n y d i f f e r e n t r e…" at bounding box center [263, 118] width 374 height 44
click at [317, 122] on select "contempt react congestion reaction" at bounding box center [316, 122] width 29 height 7
click at [372, 138] on div "P e o p l e m o v e t o a n e w r e g i o n f o r m a n y d i f f e r e n t r e…" at bounding box center [263, 118] width 374 height 44
click at [228, 131] on select "complete stayed complex super" at bounding box center [222, 130] width 28 height 7
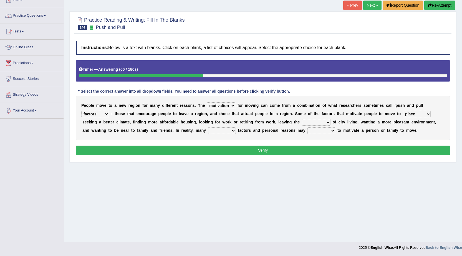
select select "complex"
click at [208, 127] on select "complete stayed complex super" at bounding box center [222, 130] width 28 height 7
click at [315, 131] on select "extract interact talk crack" at bounding box center [321, 130] width 28 height 7
select select "interact"
click at [307, 127] on select "extract interact talk crack" at bounding box center [321, 130] width 28 height 7
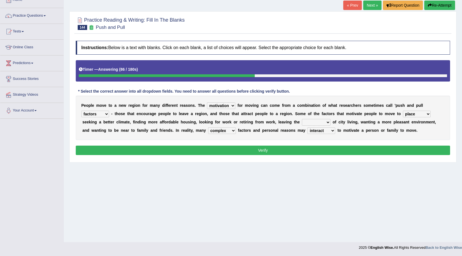
click at [227, 102] on div "P e o p l e m o v e t o a n e w r e g i o n f o r m a n y d i f f e r e n t r e…" at bounding box center [263, 118] width 374 height 44
click at [228, 105] on select "indulgence motivation special superb" at bounding box center [221, 105] width 28 height 7
click at [103, 115] on select "ideas expected factors reasons" at bounding box center [95, 114] width 28 height 7
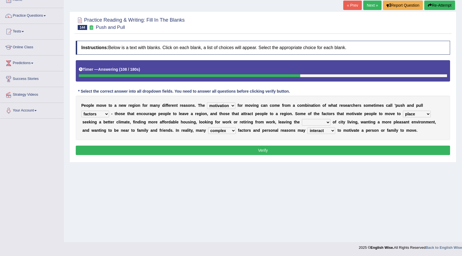
click at [413, 115] on select "include plane place exclude" at bounding box center [417, 114] width 28 height 7
click at [316, 123] on select "contempt react congestion reaction" at bounding box center [316, 122] width 29 height 7
select select "congestion"
click at [302, 119] on select "contempt react congestion reaction" at bounding box center [316, 122] width 29 height 7
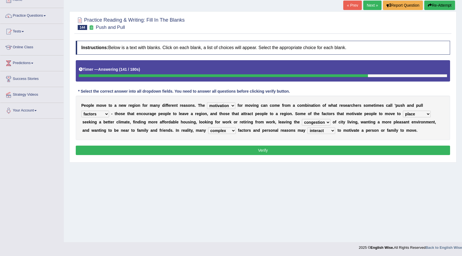
click at [225, 131] on select "complete stayed complex super" at bounding box center [222, 130] width 28 height 7
click at [324, 132] on select "extract interact talk crack" at bounding box center [321, 130] width 28 height 7
click at [348, 128] on div "P e o p l e m o v e t o a n e w r e g i o n f o r m a n y d i f f e r e n t r e…" at bounding box center [263, 118] width 374 height 44
click at [330, 153] on button "Verify" at bounding box center [263, 150] width 374 height 9
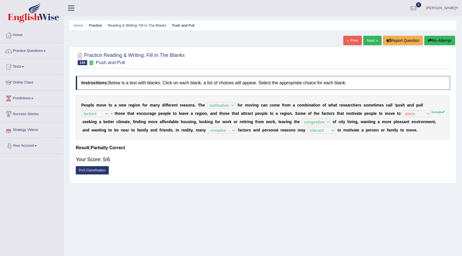
click at [448, 10] on link "Mohammed" at bounding box center [442, 7] width 40 height 14
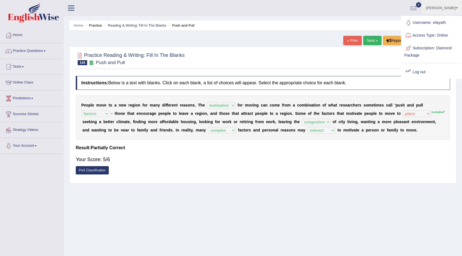
click at [422, 68] on link "Log out" at bounding box center [431, 72] width 60 height 13
